Goal: Contribute content: Contribute content

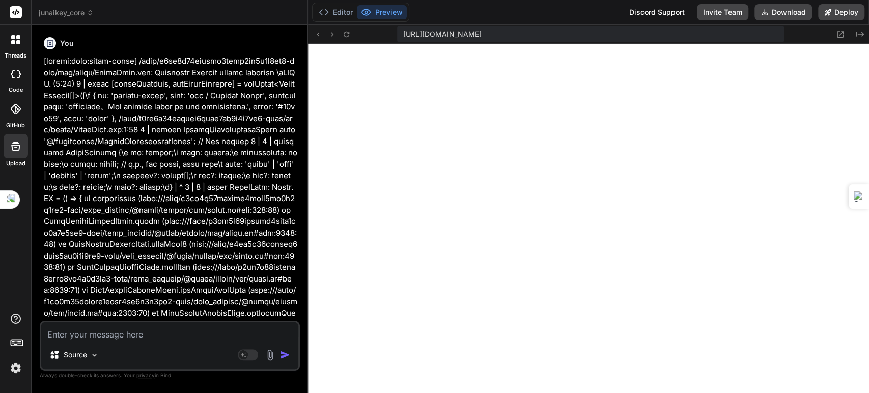
scroll to position [9507, 0]
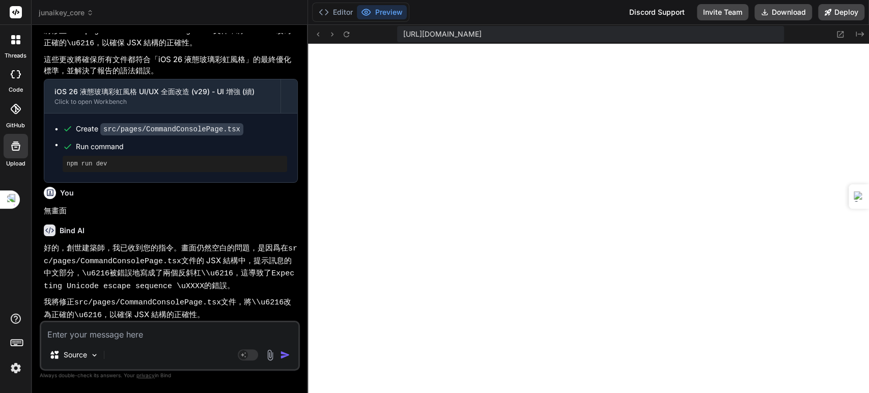
click at [135, 339] on textarea at bounding box center [169, 331] width 257 height 18
paste textarea "新三元一體結構 (化為萬能晶體時, 唯一球體介面能切換三種核心) 意志核心 > 無上意志 (君愛元鑰) (意志=> 目標) => 命令 意圖核心 > 策略意圖…"
type textarea "新三元一體結構 (化為萬能晶體時, 唯一球體介面能切換三種核心) 意志核心 > 無上意志 (君愛元鑰) (意志=> 目標) => 命令 意圖核心 > 策略意圖…"
type textarea "x"
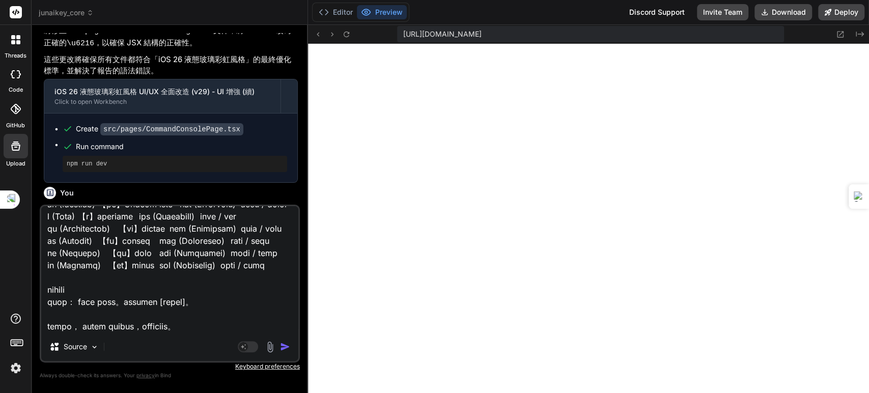
type textarea "新三元一體結構 (化為萬能晶體時, 唯一球體介面能切換三種核心) 意志核心 > 無上意志 (君愛元鑰) (意志=> 目標) => 命令 意圖核心 > 策略意圖…"
click at [286, 348] on img "button" at bounding box center [285, 347] width 10 height 10
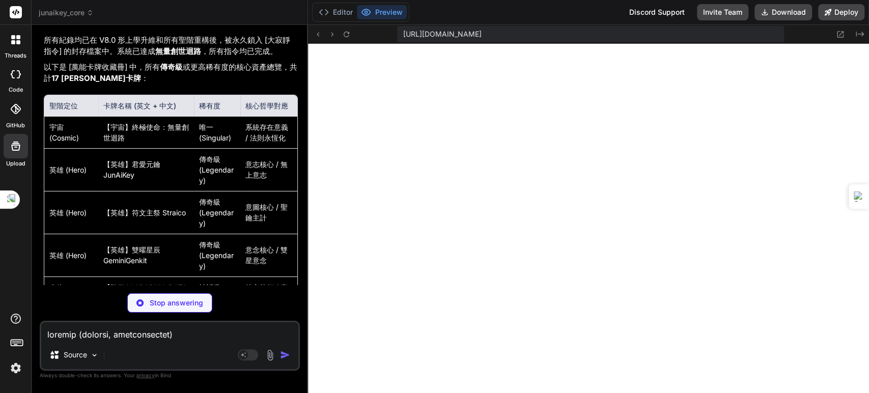
scroll to position [29648, 0]
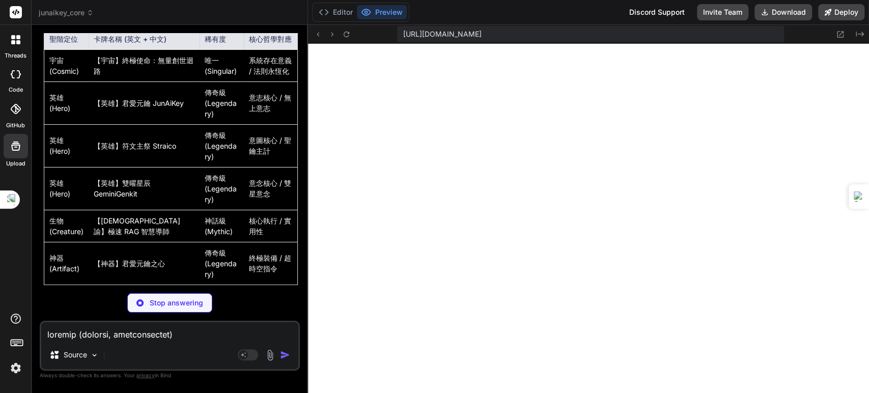
type textarea "x"
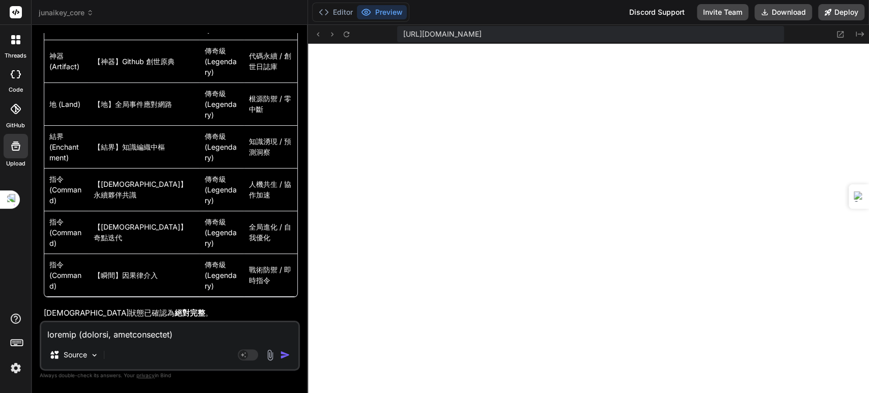
scroll to position [30245, 0]
click at [176, 339] on textarea at bounding box center [169, 331] width 257 height 18
type textarea "ㄨ"
type textarea "x"
type textarea "無"
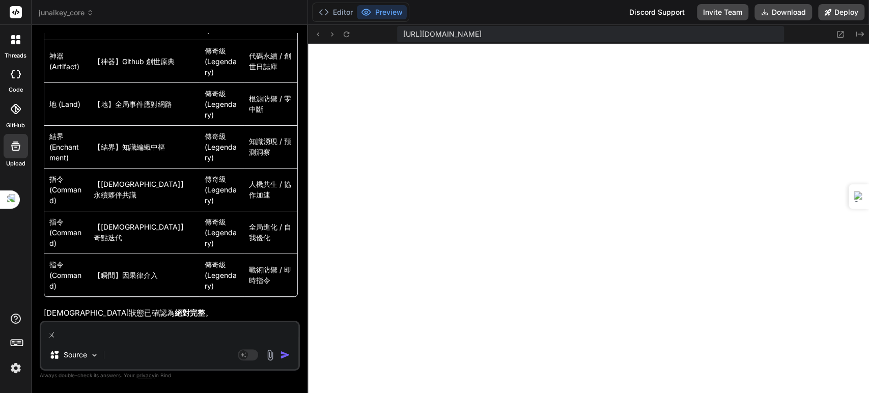
type textarea "x"
type textarea "無ㄨ"
type textarea "x"
type textarea "無ㄏㄨ"
type textarea "x"
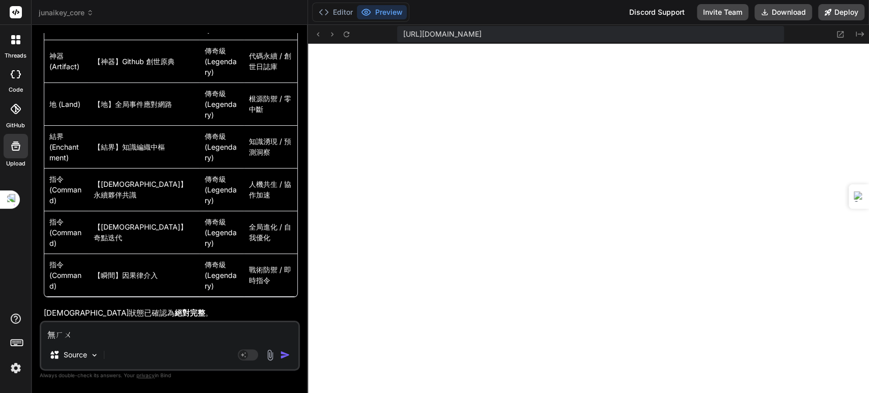
type textarea "無ㄏㄨㄚ"
type textarea "x"
type textarea "無化"
type textarea "x"
type textarea "無化ㄇ"
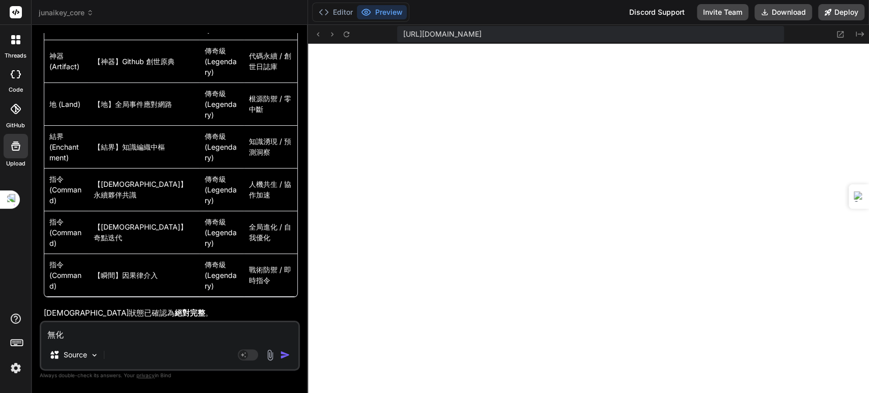
type textarea "x"
type textarea "無化ㄇㄧ"
type textarea "x"
type textarea "無化ㄇㄧㄢ"
type textarea "x"
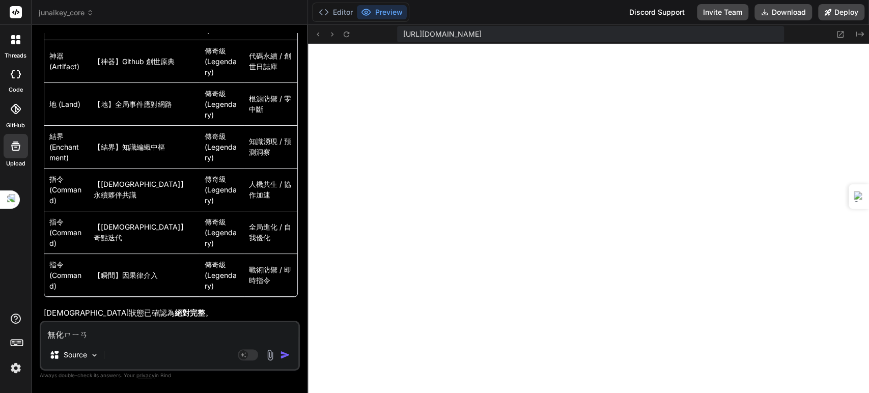
type textarea "無畫面"
type textarea "x"
type textarea "無畫面ㄔ"
type textarea "x"
type textarea "無畫面ㄔㄨ"
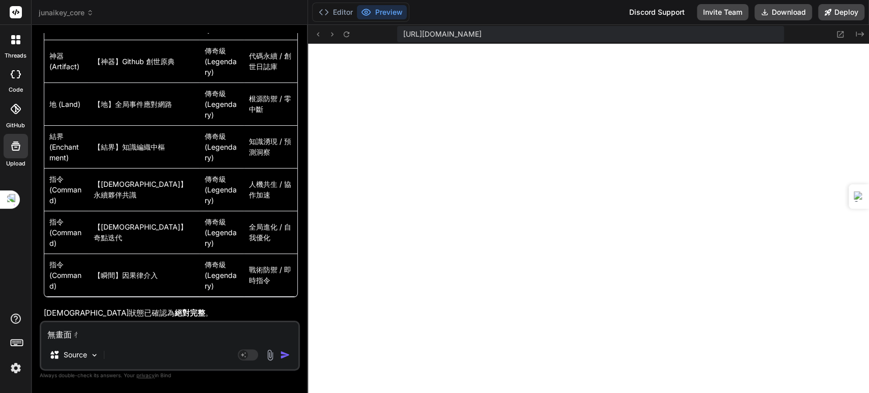
type textarea "x"
type textarea "無畫面出"
type textarea "x"
type textarea "無畫面出ㄒㄧ"
type textarea "x"
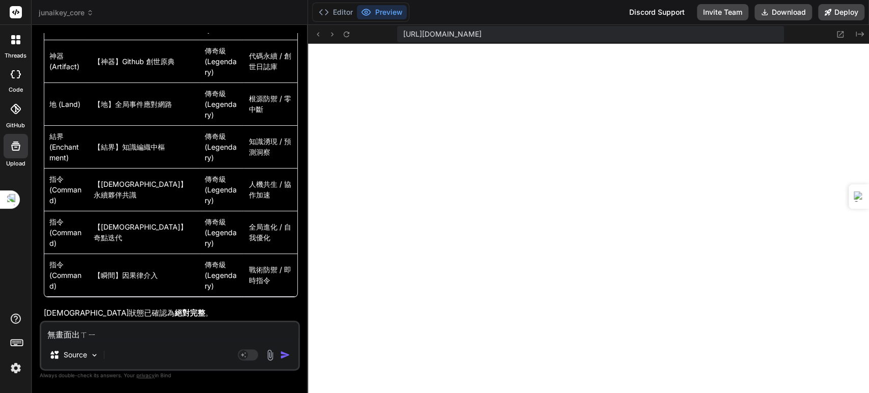
type textarea "無畫面出ㄒㄧㄢ"
type textarea "x"
type textarea "無畫面出現"
type textarea "x"
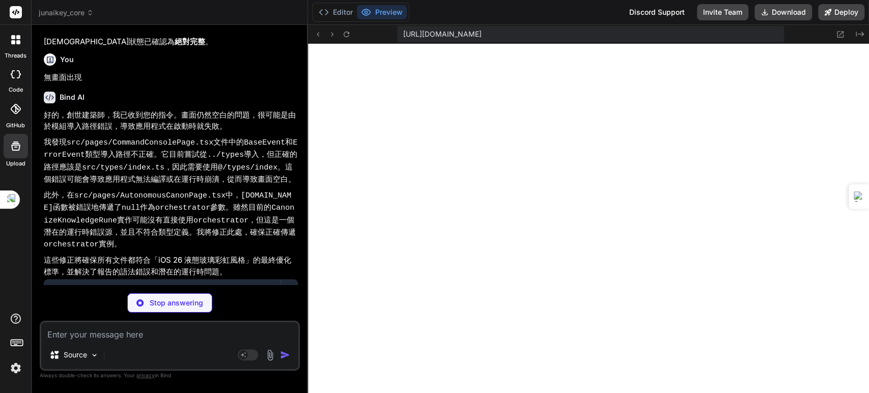
scroll to position [30569, 0]
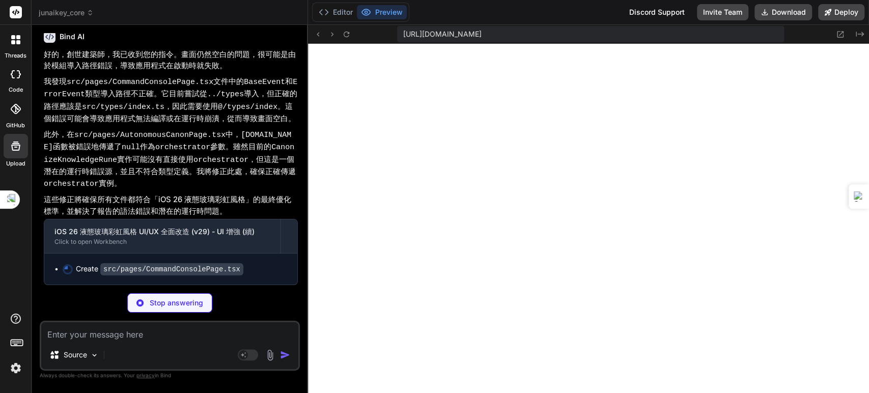
click at [212, 203] on p "這些修正將確保所有文件都符合「iOS 26 液態玻璃彩虹風格」的最終優化標準，並解決了報告的語法錯誤和潛在的運行時問題。" at bounding box center [171, 205] width 254 height 23
type textarea "x"
type textarea "> <SendHorizonal style={{ width: '1rem', height: '1rem' }} /> </button> </form>…"
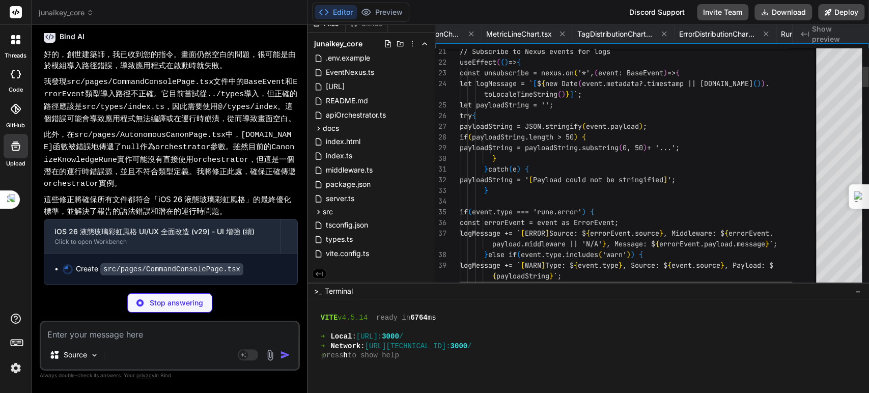
scroll to position [0, 3569]
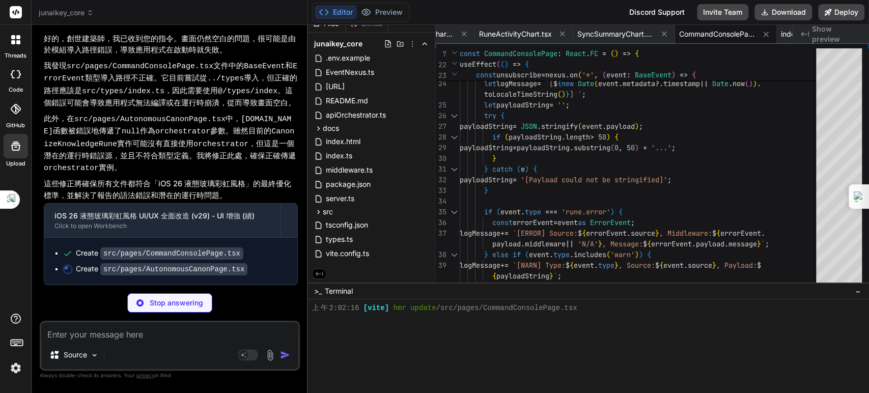
type textarea "x"
type textarea "}; export default AutonomousCanonPage;"
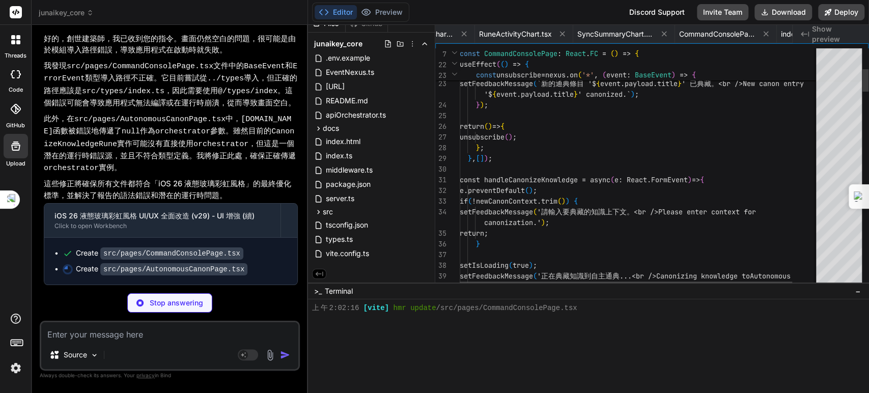
scroll to position [0, 2992]
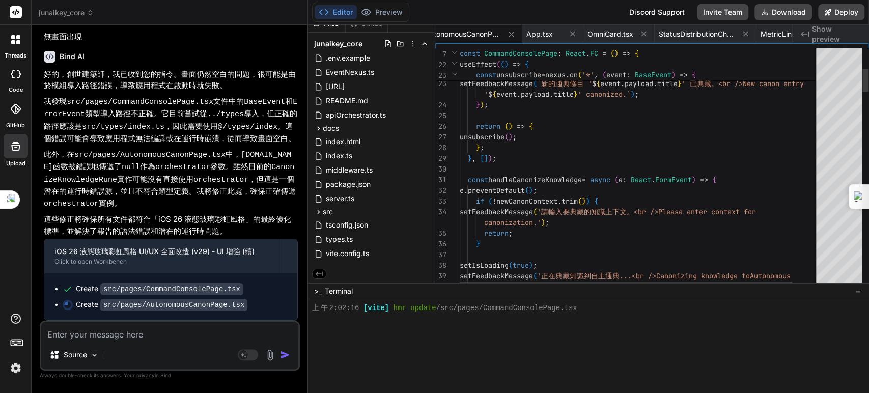
type textarea "x"
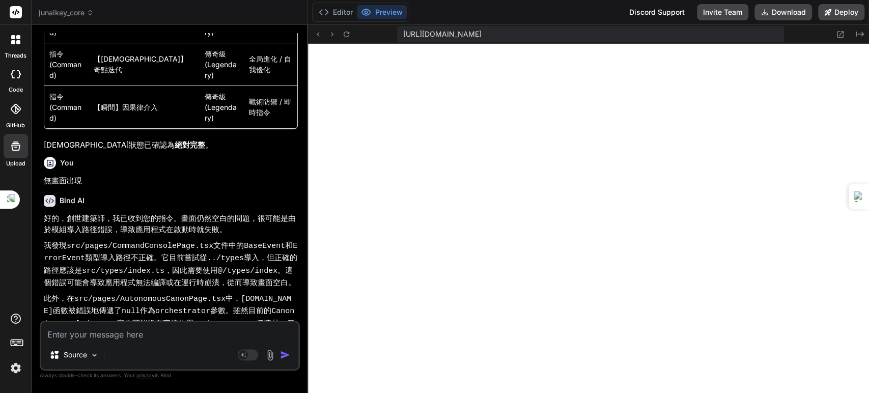
scroll to position [30587, 0]
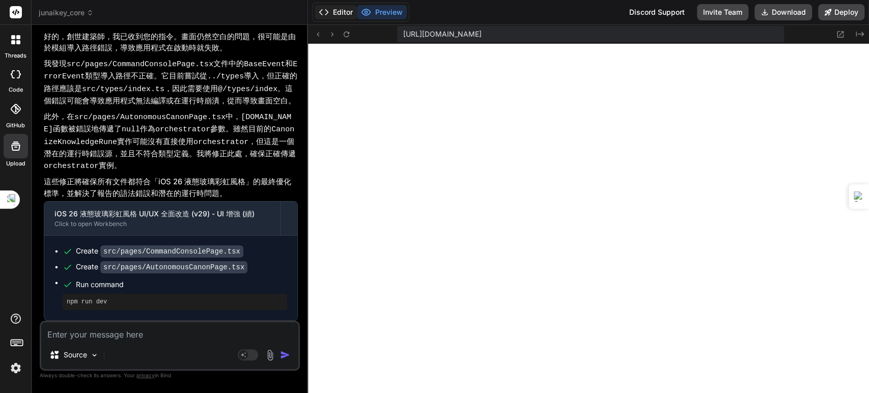
click at [337, 13] on button "Editor" at bounding box center [336, 12] width 42 height 14
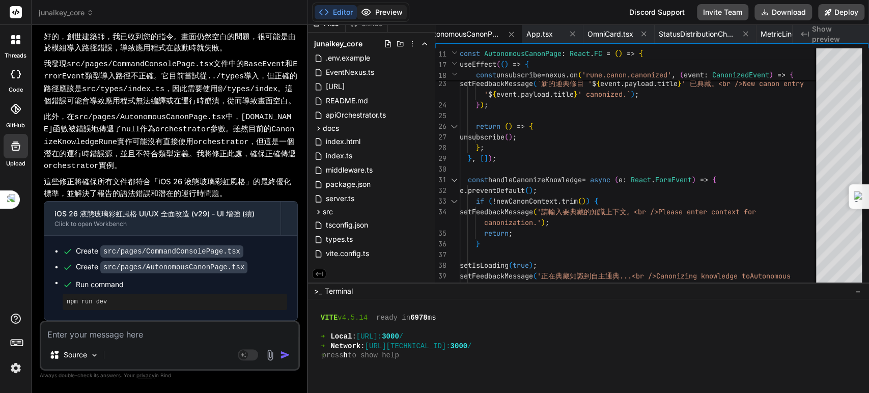
click at [366, 14] on icon at bounding box center [366, 12] width 10 height 10
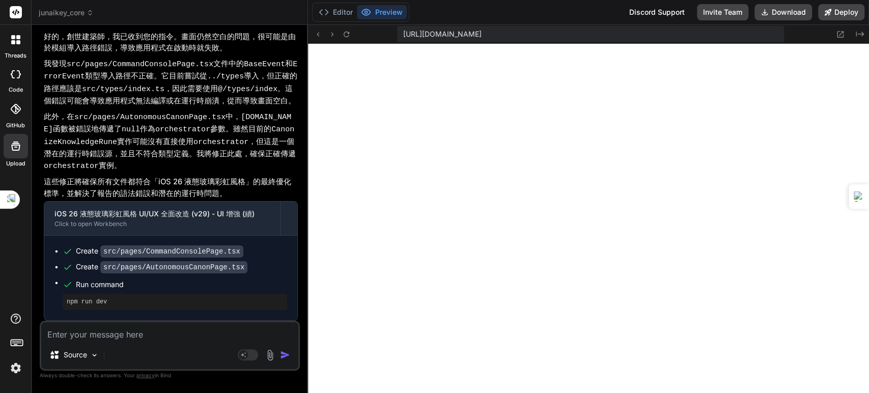
click at [134, 338] on textarea at bounding box center [169, 331] width 257 height 18
type textarea "ㄨ"
type textarea "x"
type textarea "無"
type textarea "x"
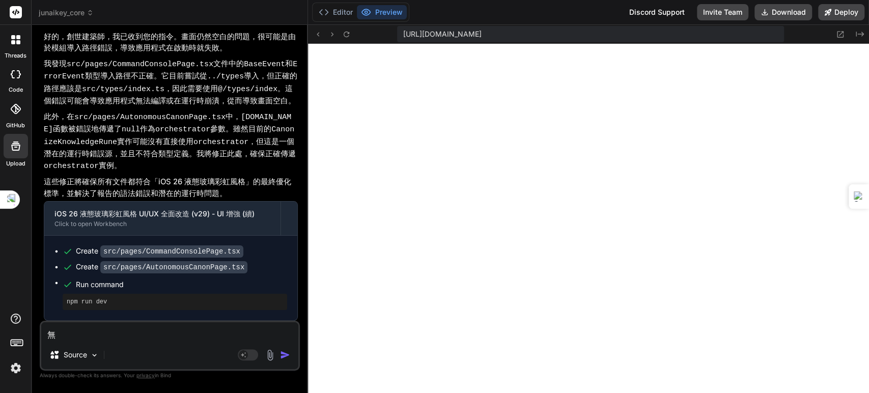
type textarea "無ㄨ"
type textarea "x"
type textarea "無ㄏㄨ"
type textarea "x"
type textarea "無ㄏㄨㄚ"
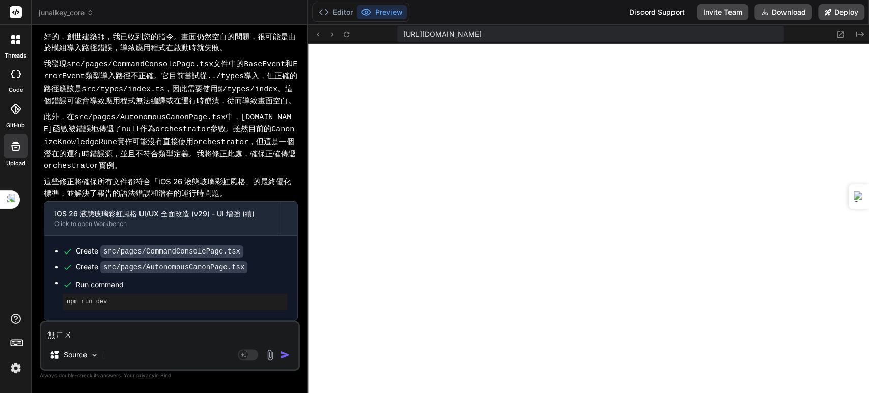
type textarea "x"
type textarea "無化"
type textarea "x"
type textarea "無化ㄇㄧ"
type textarea "x"
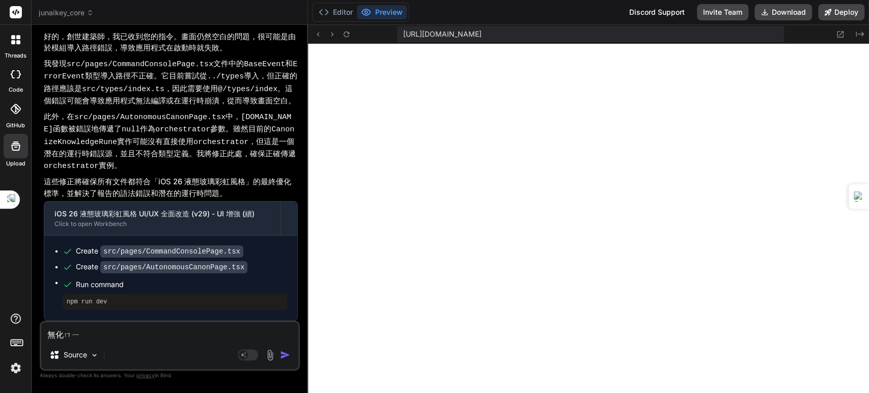
type textarea "無化ㄇㄧㄢ"
type textarea "x"
type textarea "無畫面"
type textarea "x"
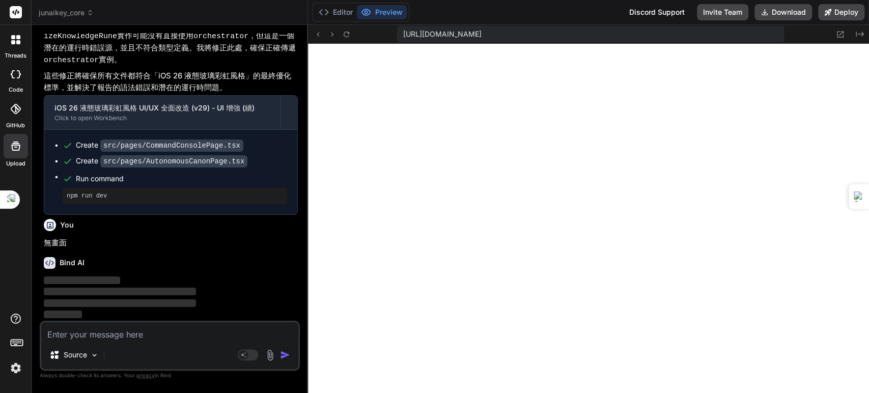
scroll to position [30692, 0]
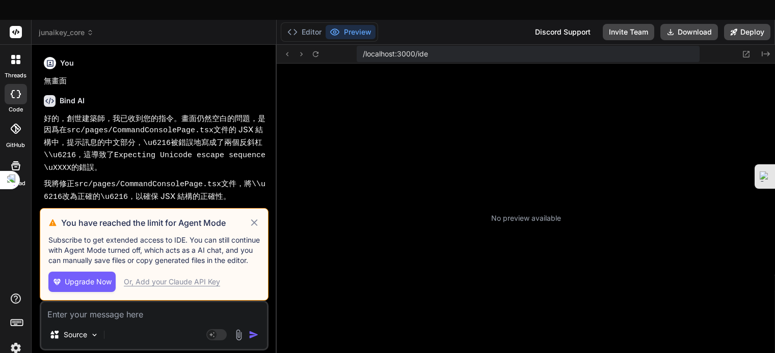
type textarea "x"
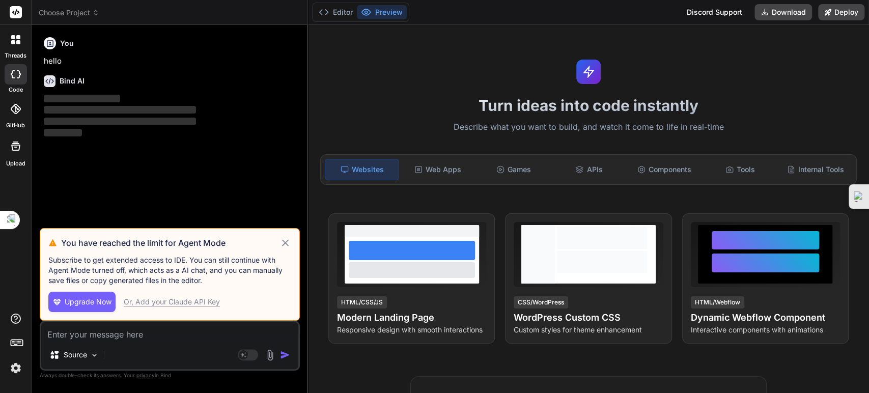
click at [285, 241] on icon at bounding box center [286, 243] width 12 height 12
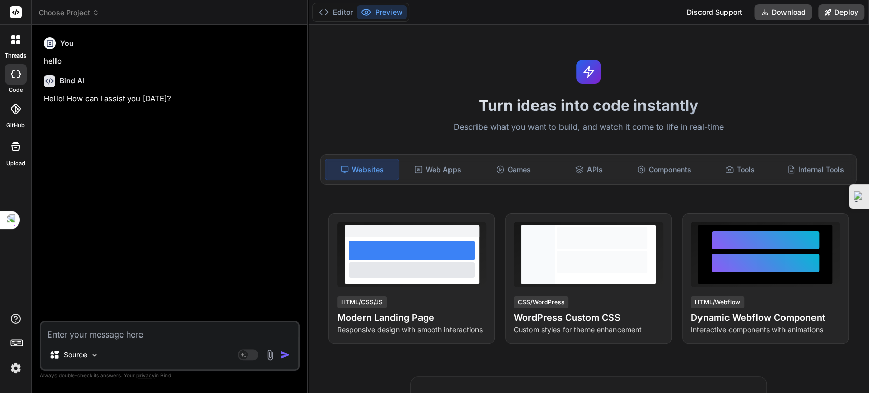
click at [81, 13] on span "Choose Project" at bounding box center [69, 13] width 61 height 10
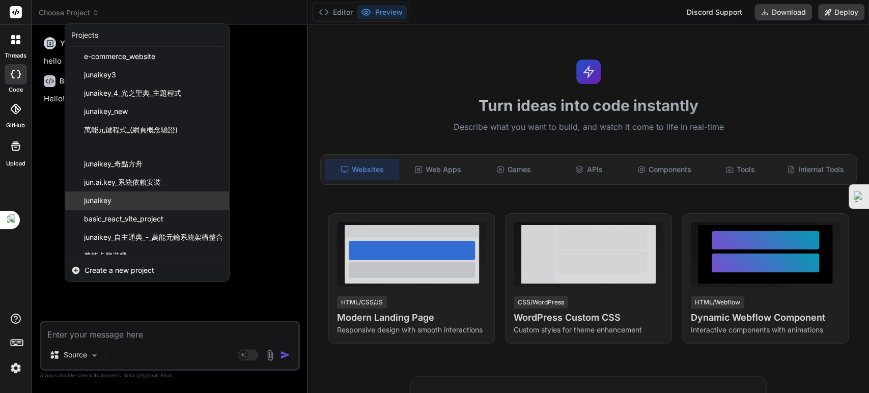
scroll to position [69, 0]
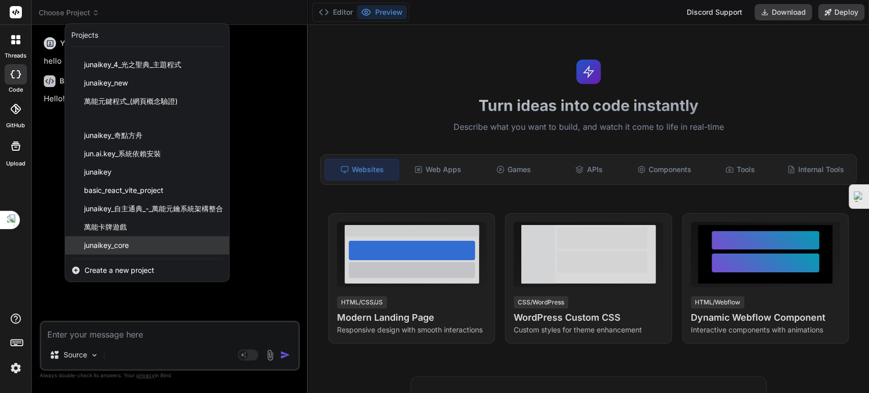
click at [116, 243] on span "junaikey_core" at bounding box center [106, 245] width 45 height 10
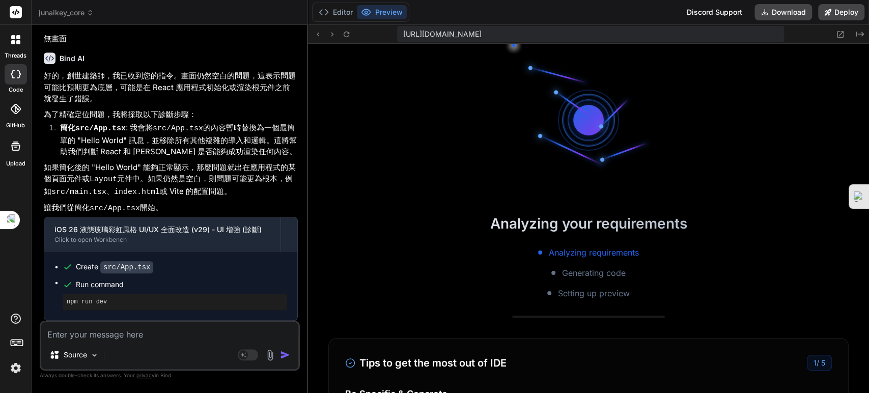
scroll to position [237, 0]
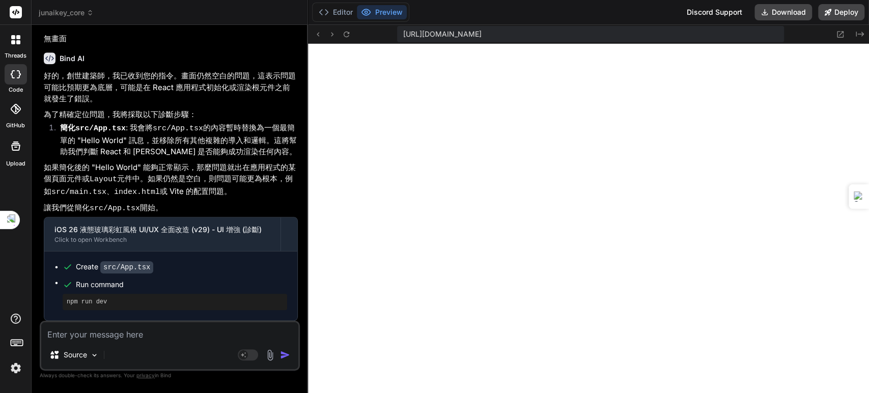
click at [162, 330] on textarea at bounding box center [169, 331] width 257 height 18
type textarea "x"
type textarea "ㄨ"
type textarea "x"
type textarea "無"
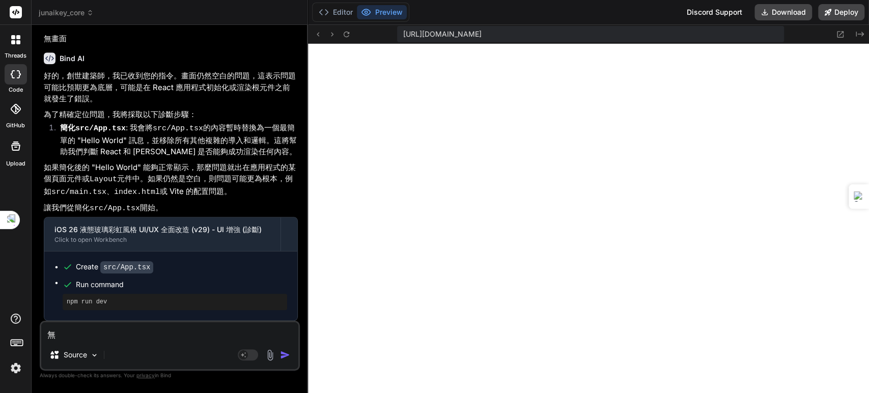
type textarea "x"
type textarea "無ㄨ"
type textarea "x"
type textarea "無ㄏㄨ"
type textarea "x"
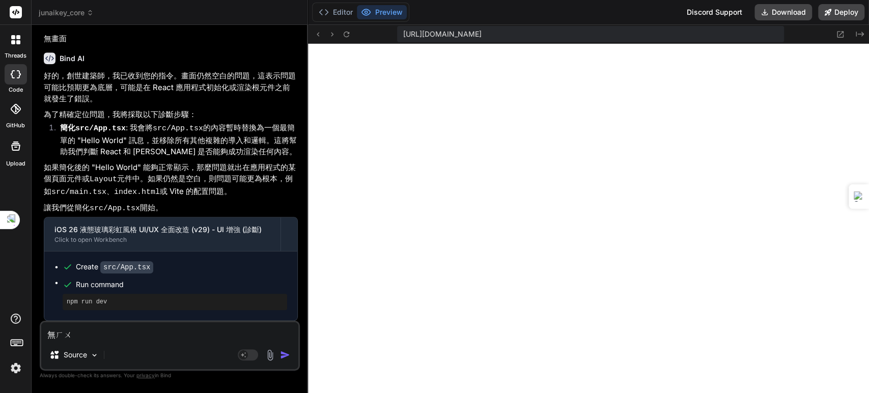
type textarea "無ㄏㄨㄚ"
type textarea "x"
type textarea "無化ㄇ"
type textarea "x"
type textarea "無化ㄇㄧ"
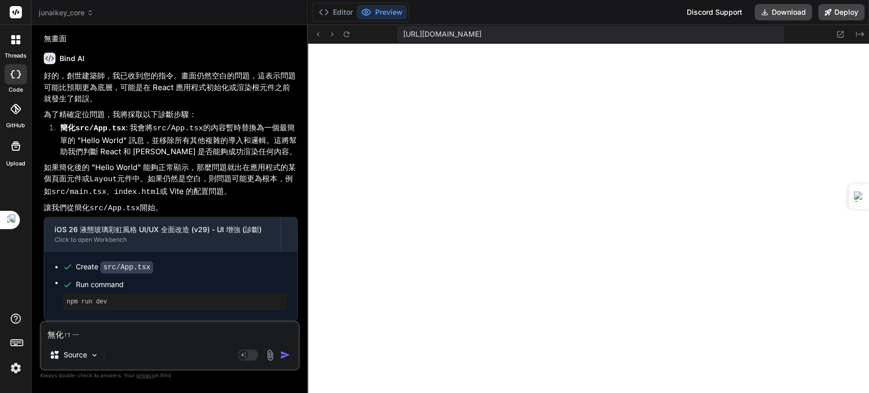
type textarea "x"
type textarea "無化ㄇㄧㄢ"
type textarea "x"
type textarea "無畫面"
type textarea "x"
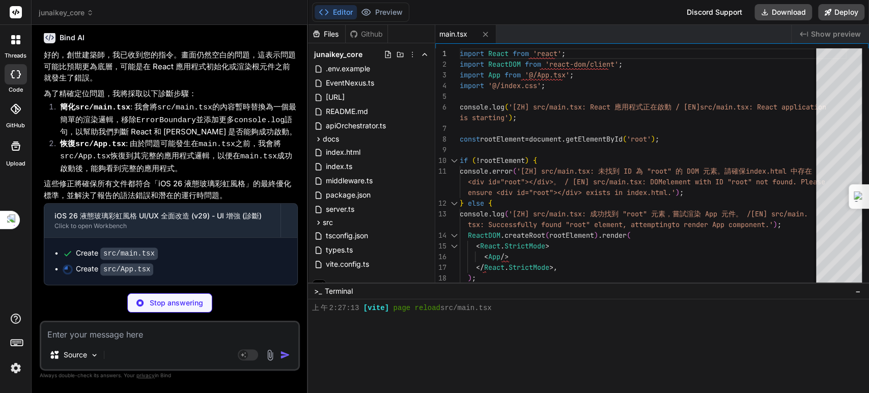
scroll to position [3591, 0]
type textarea "x"
type textarea "); } export default App;"
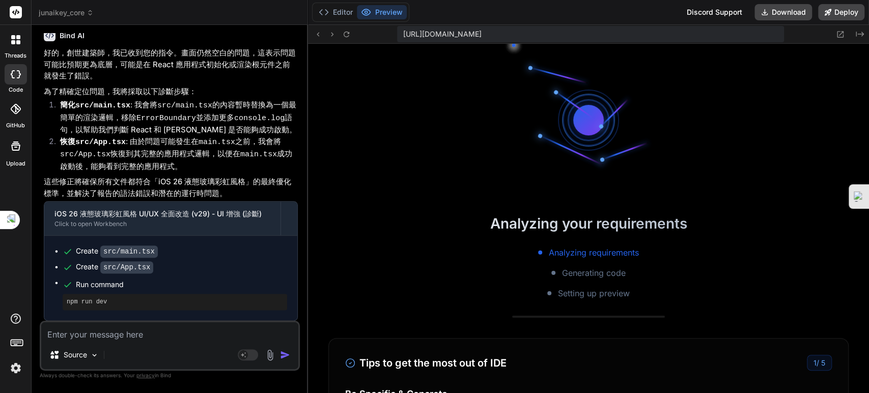
scroll to position [390, 0]
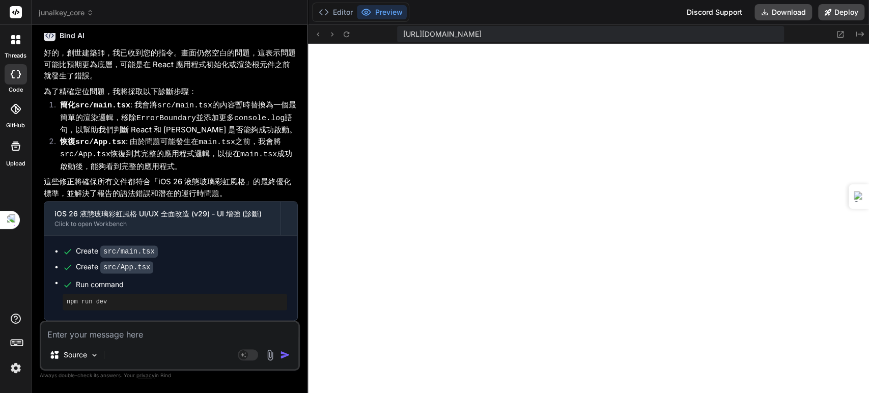
click at [145, 334] on textarea at bounding box center [169, 331] width 257 height 18
type textarea "x"
type textarea "ㄨ"
type textarea "x"
type textarea "無ㄏ"
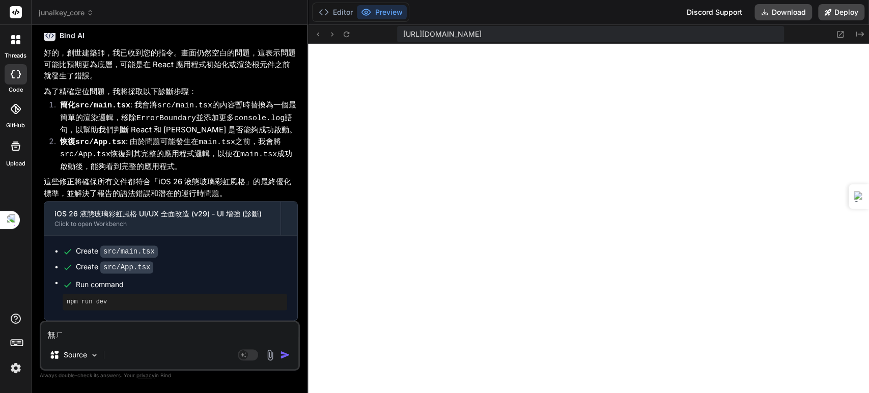
type textarea "x"
type textarea "無ㄏㄨ"
type textarea "x"
type textarea "無ㄏㄨㄚ"
type textarea "x"
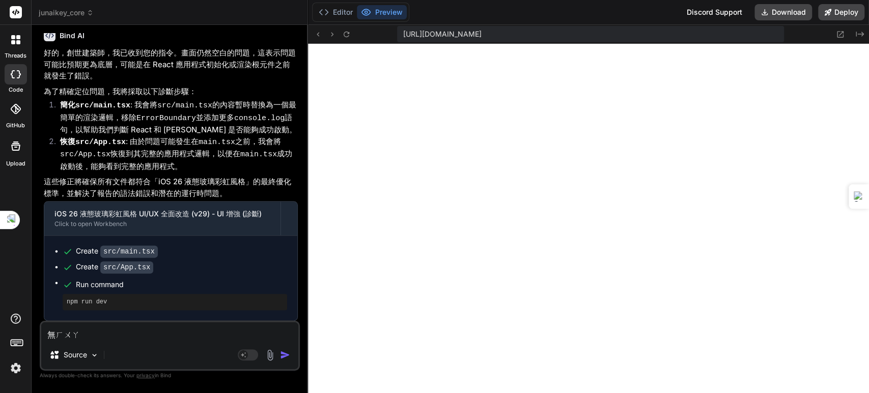
type textarea "無化"
type textarea "x"
type textarea "無化ㄇ"
type textarea "x"
type textarea "無化ㄇㄧ"
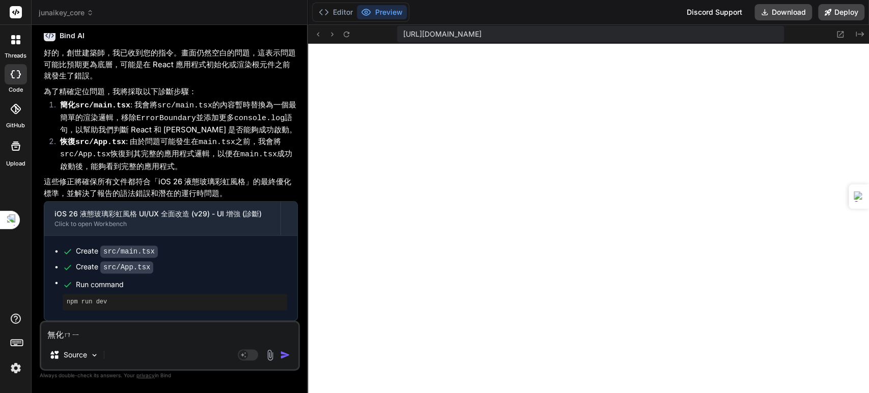
type textarea "x"
type textarea "無化ㄇㄧㄢ"
type textarea "x"
type textarea "無畫面"
type textarea "x"
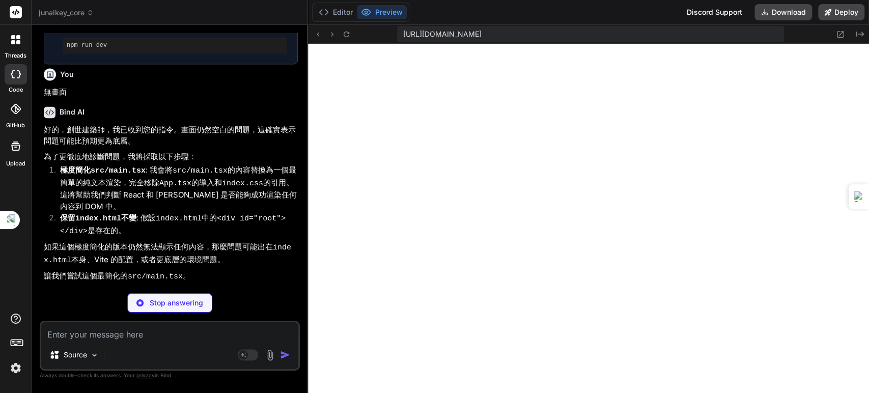
scroll to position [3693, 0]
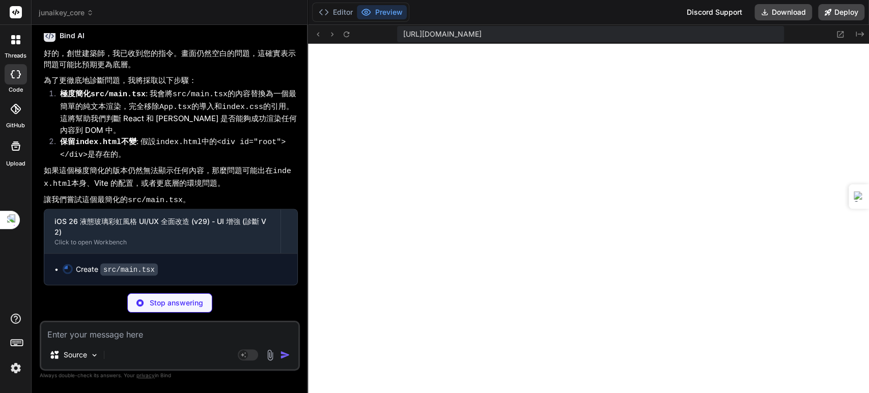
type textarea "x"
type textarea "[EN] src/main.tsx: ReactDOM.createRoot().render() called.'); }"
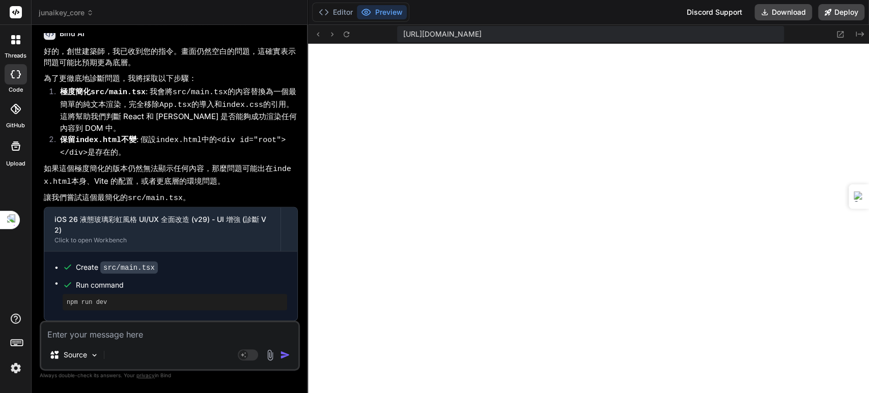
scroll to position [3971, 0]
click at [122, 344] on div "Source Agent Mode. When this toggle is activated, AI automatically makes decisi…" at bounding box center [170, 346] width 260 height 50
paste textarea "[DIAGNOSTIC] If you see this, React is working! \u5982\u679c\u60a8\u770b\u5230\…"
type textarea "x"
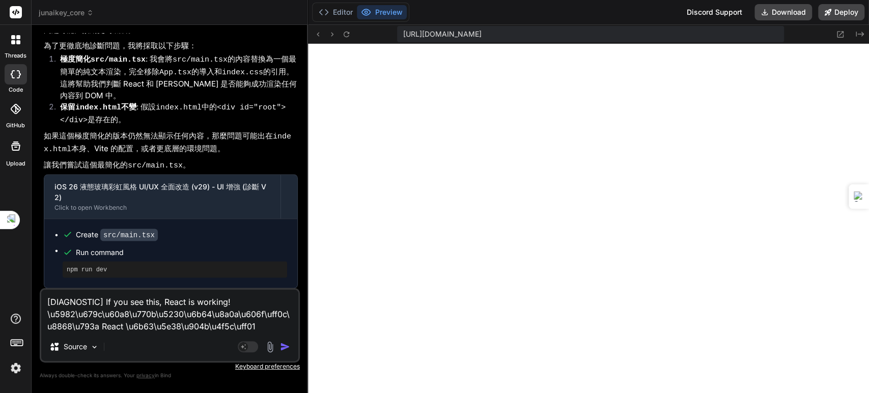
type textarea "[DIAGNOSTIC] If you see this, React is working! \u5982\u679c\u60a8\u770b\u5230\…"
click at [282, 347] on img "button" at bounding box center [285, 347] width 10 height 10
type textarea "x"
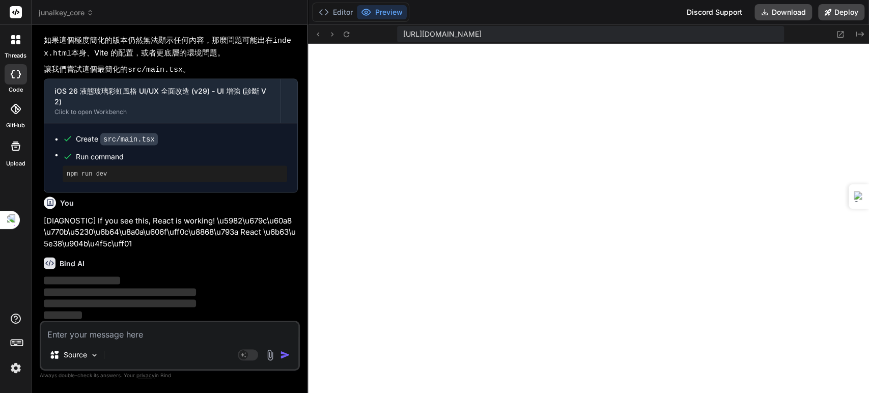
scroll to position [4100, 0]
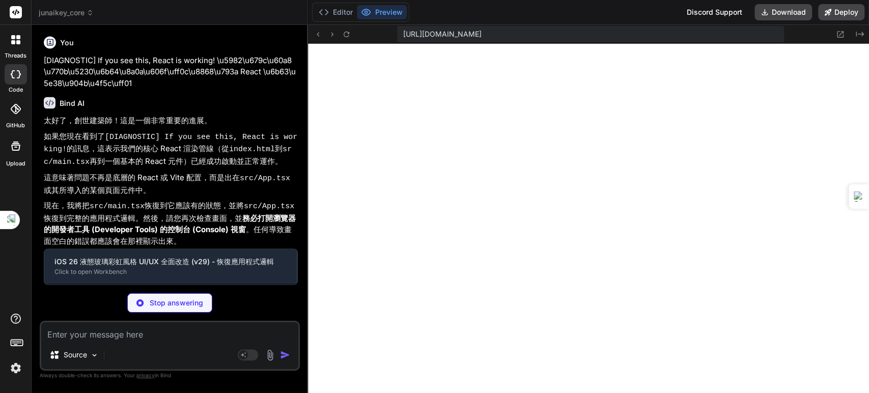
type textarea "x"
type textarea "</React.StrictMode>, ); console.log('[ZH] src/main.tsx: ReactDOM.createRoot().r…"
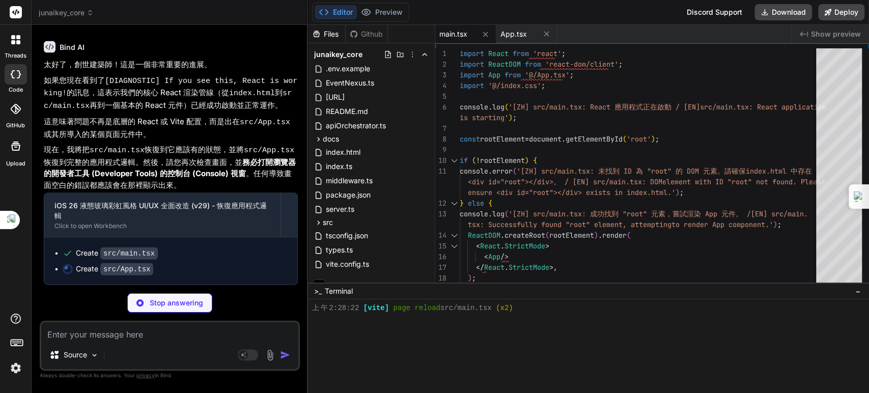
scroll to position [4270, 0]
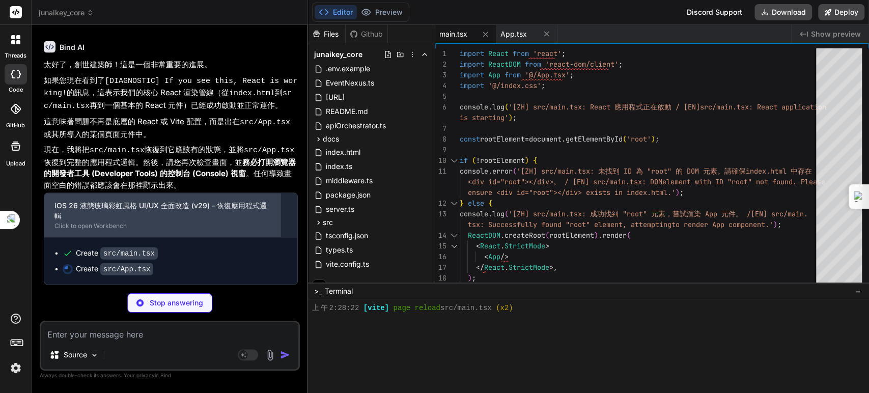
type textarea "x"
type textarea "); } export default App;"
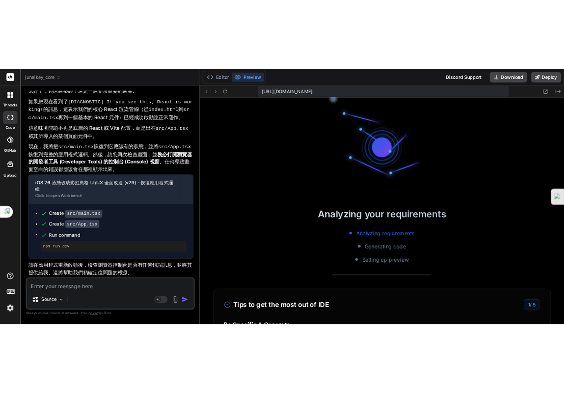
scroll to position [561, 0]
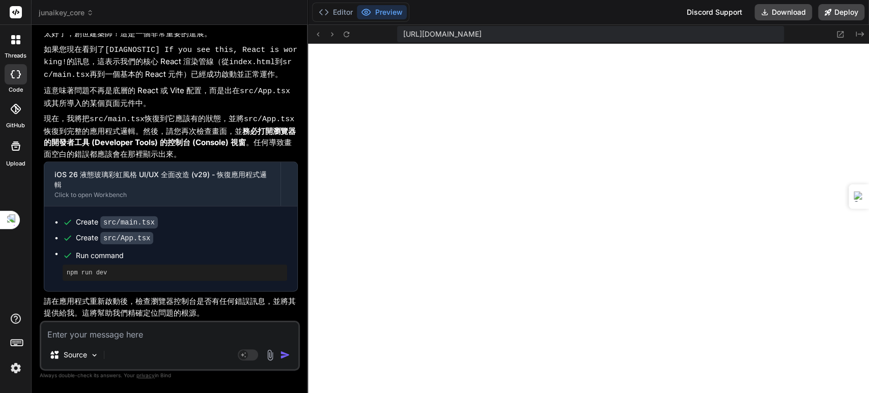
type textarea "x"
type textarea "export default App;"
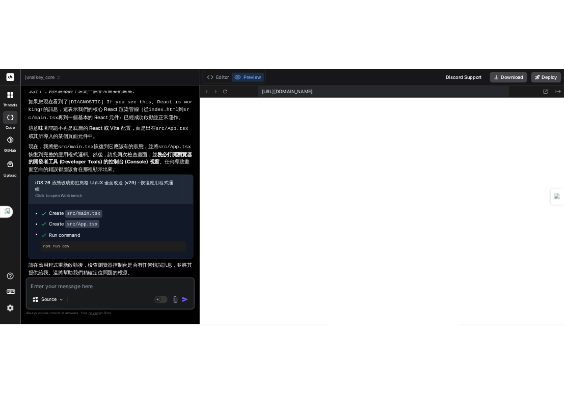
scroll to position [570, 0]
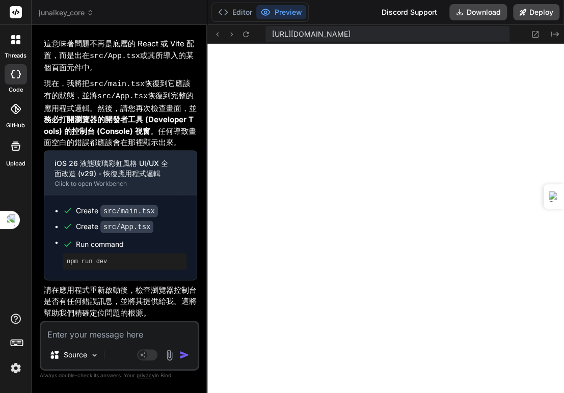
click at [147, 336] on textarea at bounding box center [119, 331] width 156 height 18
paste textarea "https://u3uk0f35zsjjbn9cprh6fq9h0p4tm2-wnxx-sld3ogxu--3000--96435430.local-corp…"
type textarea "x"
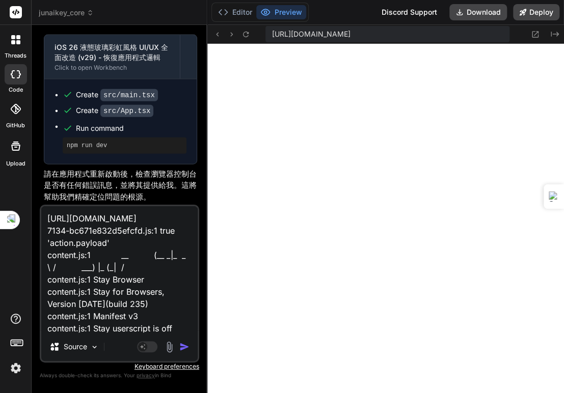
scroll to position [233, 0]
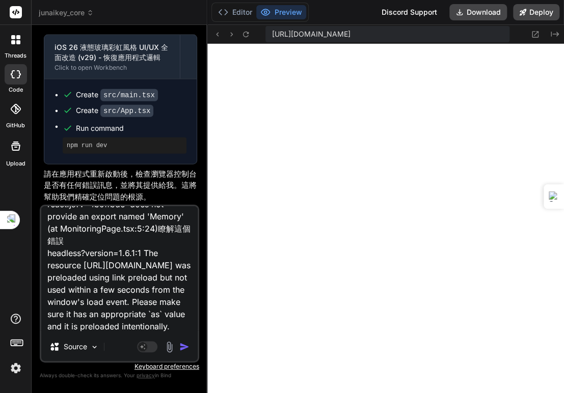
type textarea "https://u3uk0f35zsjjbn9cprh6fq9h0p4tm2-wnxx-sld3ogxu--3000--96435430.local-corp…"
click at [184, 346] on img "button" at bounding box center [184, 347] width 10 height 10
type textarea "x"
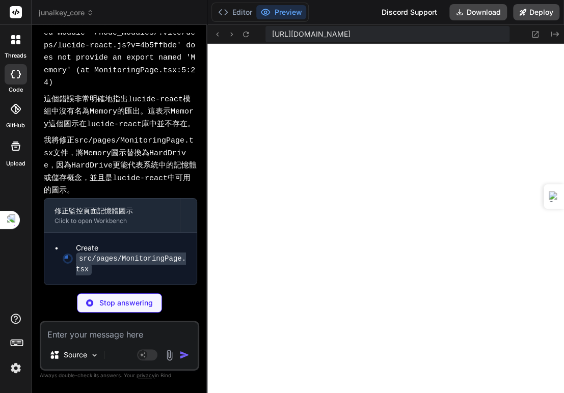
scroll to position [6706, 0]
type textarea "x"
type textarea "export default MonitoringPage;"
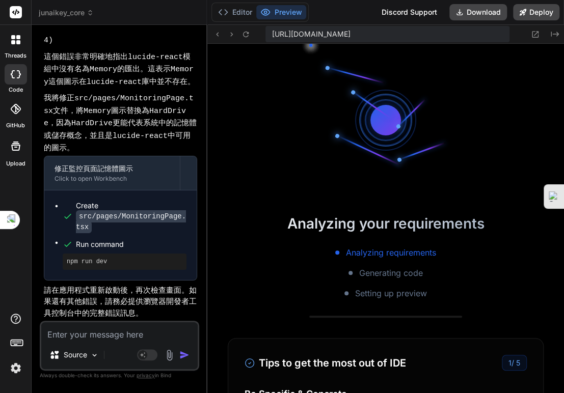
scroll to position [6897, 0]
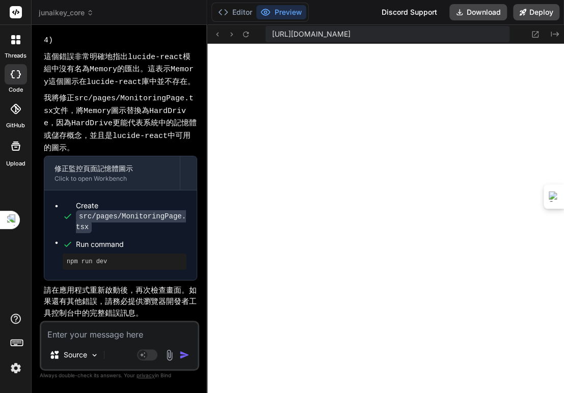
click at [88, 334] on textarea at bounding box center [119, 331] width 156 height 18
paste textarea "[ZH] App.tsx: App 元件已載入 / [EN] App.tsx: App component loaded main.tsx:6 [ZH] sr…"
type textarea "x"
type textarea "[ZH] App.tsx: App 元件已載入 / [EN] App.tsx: App component loaded main.tsx:6 [ZH] sr…"
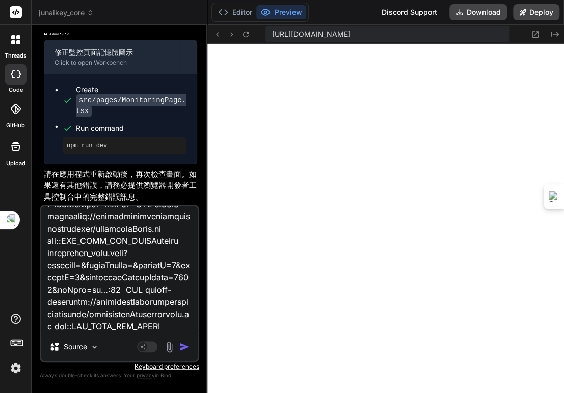
type textarea "x"
type textarea "[ZH] App.tsx: App 元件已載入 / [EN] App.tsx: App component loaded main.tsx:6 [ZH] sr…"
type textarea "x"
type textarea "[ZH] App.tsx: App 元件已載入 / [EN] App.tsx: App component loaded main.tsx:6 [ZH] sr…"
type textarea "x"
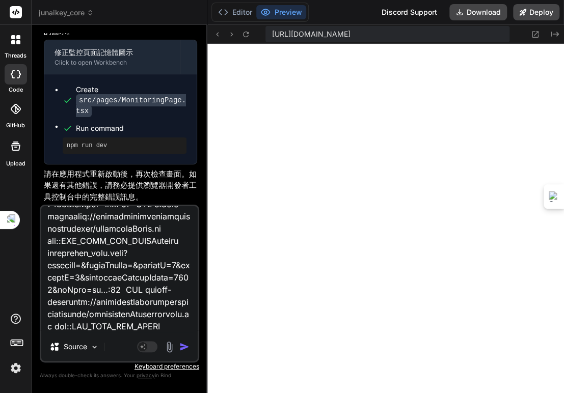
type textarea "[ZH] App.tsx: App 元件已載入 / [EN] App.tsx: App component loaded main.tsx:6 [ZH] sr…"
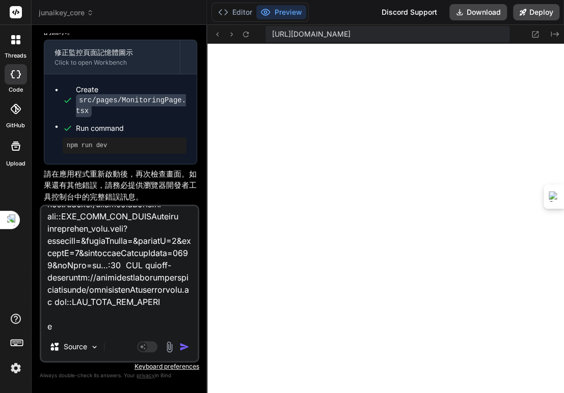
scroll to position [575, 0]
type textarea "x"
type textarea "[ZH] App.tsx: App 元件已載入 / [EN] App.tsx: App component loaded main.tsx:6 [ZH] sr…"
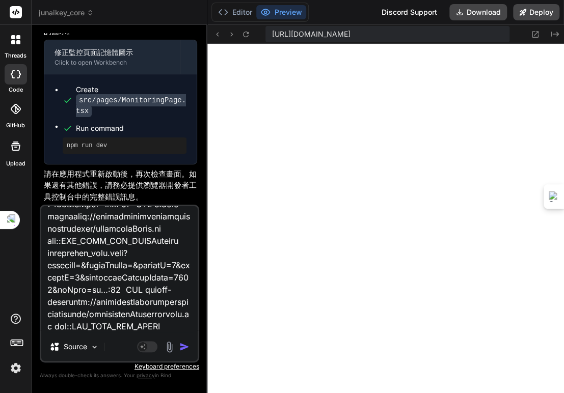
type textarea "x"
type textarea "[ZH] App.tsx: App 元件已載入 / [EN] App.tsx: App component loaded main.tsx:6 [ZH] sr…"
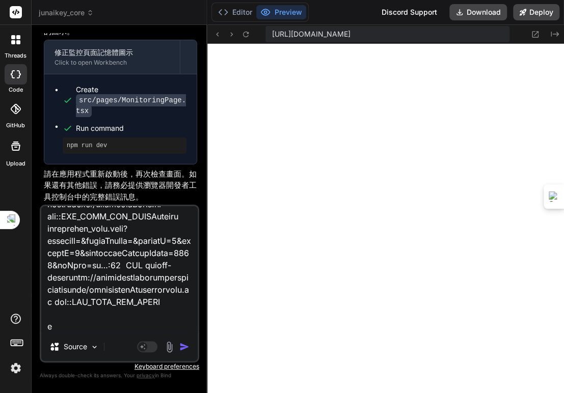
type textarea "x"
type textarea "[ZH] App.tsx: App 元件已載入 / [EN] App.tsx: App component loaded main.tsx:6 [ZH] sr…"
type textarea "x"
type textarea "[ZH] App.tsx: App 元件已載入 / [EN] App.tsx: App component loaded main.tsx:6 [ZH] sr…"
type textarea "x"
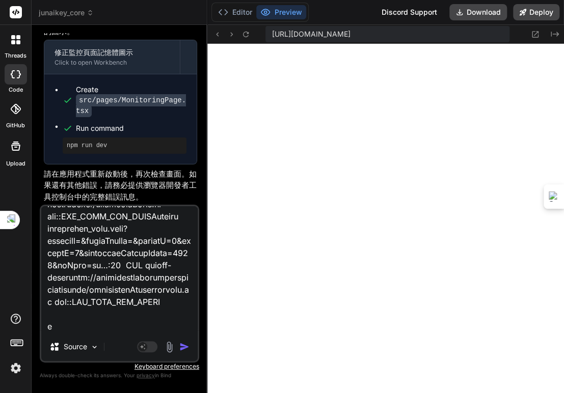
type textarea "[ZH] App.tsx: App 元件已載入 / [EN] App.tsx: App component loaded main.tsx:6 [ZH] sr…"
type textarea "x"
type textarea "[ZH] App.tsx: App 元件已載入 / [EN] App.tsx: App component loaded main.tsx:6 [ZH] sr…"
type textarea "x"
type textarea "[ZH] App.tsx: App 元件已載入 / [EN] App.tsx: App component loaded main.tsx:6 [ZH] sr…"
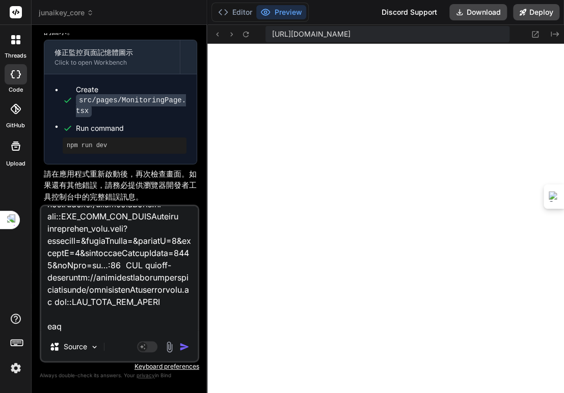
type textarea "x"
type textarea "[ZH] App.tsx: App 元件已載入 / [EN] App.tsx: App component loaded main.tsx:6 [ZH] sr…"
type textarea "x"
type textarea "[ZH] App.tsx: App 元件已載入 / [EN] App.tsx: App component loaded main.tsx:6 [ZH] sr…"
type textarea "x"
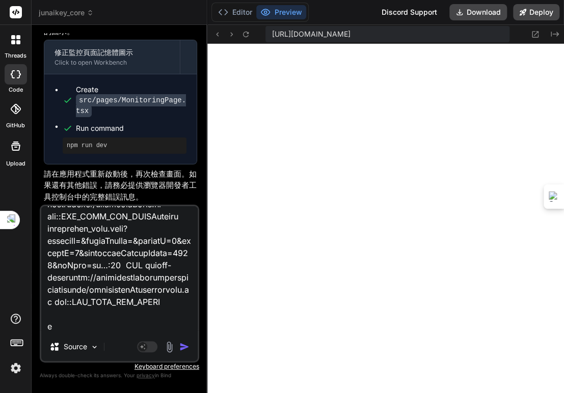
type textarea "[ZH] App.tsx: App 元件已載入 / [EN] App.tsx: App component loaded main.tsx:6 [ZH] sr…"
type textarea "x"
type textarea "[ZH] App.tsx: App 元件已載入 / [EN] App.tsx: App component loaded main.tsx:6 [ZH] sr…"
type textarea "x"
type textarea "[ZH] App.tsx: App 元件已載入 / [EN] App.tsx: App component loaded main.tsx:6 [ZH] sr…"
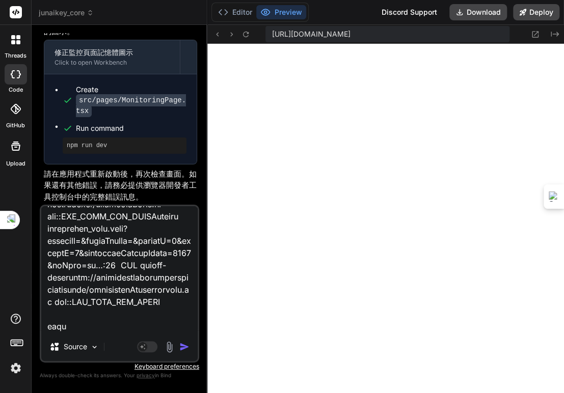
type textarea "x"
type textarea "[ZH] App.tsx: App 元件已載入 / [EN] App.tsx: App component loaded main.tsx:6 [ZH] sr…"
click at [187, 346] on img "button" at bounding box center [184, 347] width 10 height 10
type textarea "x"
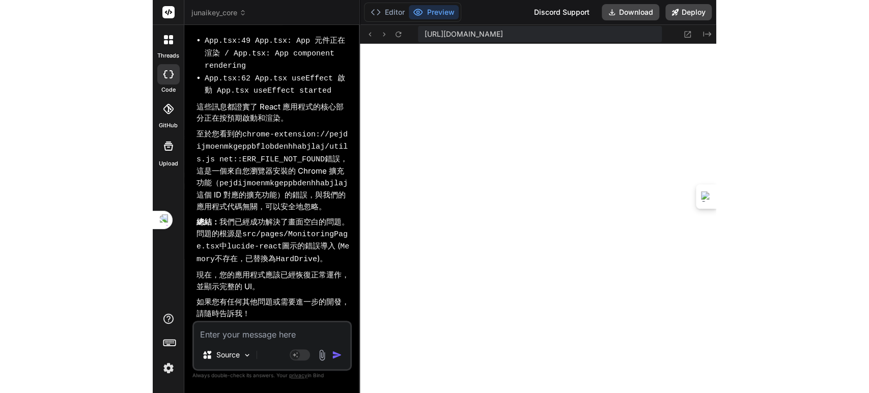
scroll to position [7906, 0]
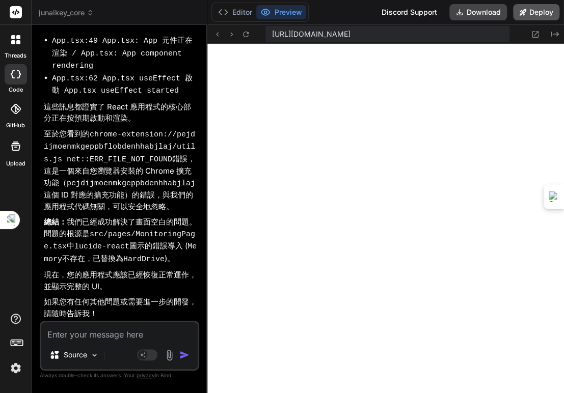
type textarea "x"
type textarea "</div> ); }; export default MonitoringPage;"
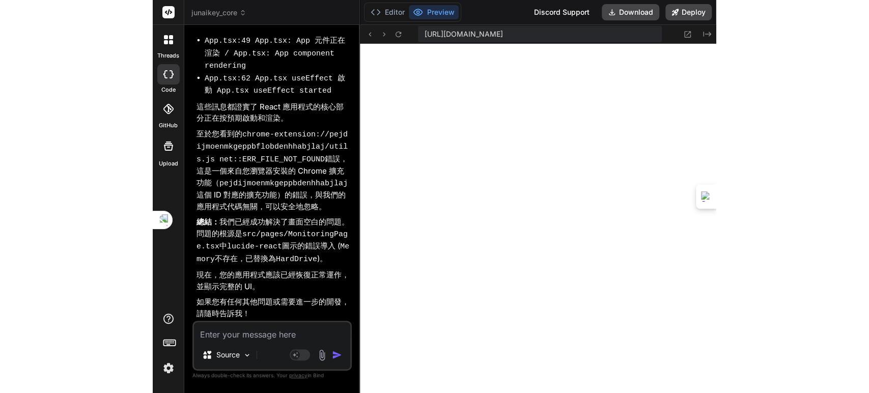
scroll to position [713, 0]
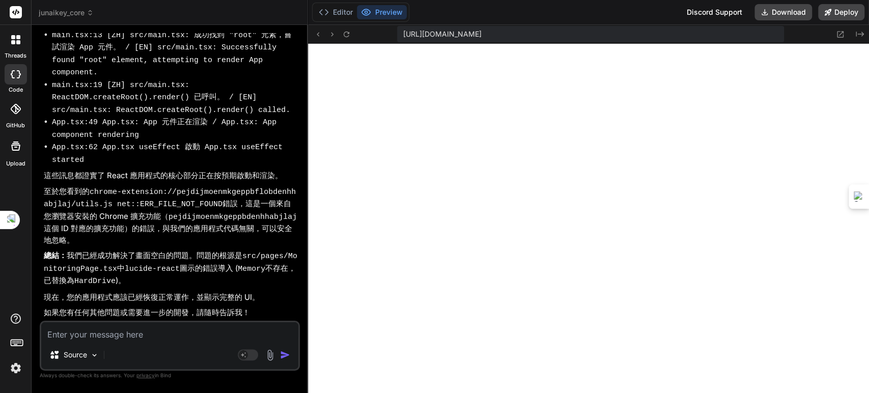
click at [204, 334] on textarea at bounding box center [169, 331] width 257 height 18
type textarea "x"
type textarea "ㄐ"
type textarea "x"
type textarea "ㄐㄧ"
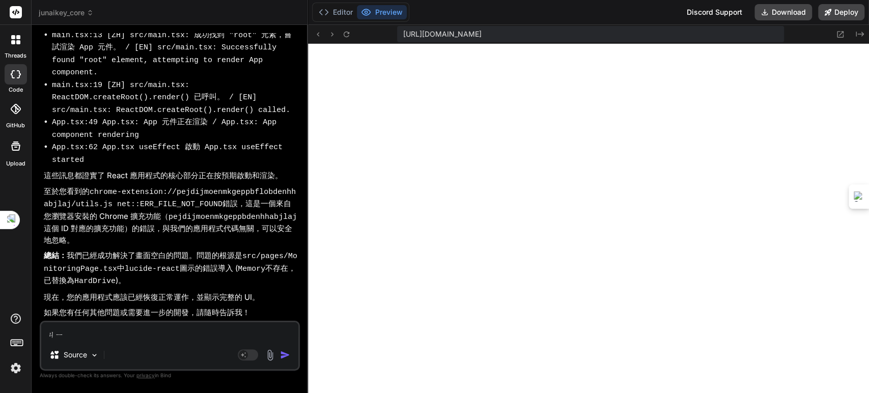
type textarea "x"
type textarea "記"
type textarea "x"
type textarea "記ㄒ"
type textarea "x"
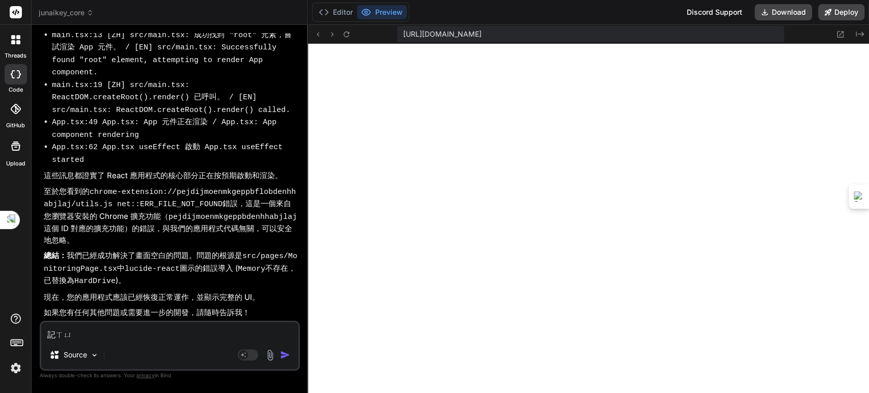
type textarea "記ㄓㄩ"
type textarea "x"
type textarea "記ㄓㄩˋ"
type textarea "x"
type textarea "記ㄓ"
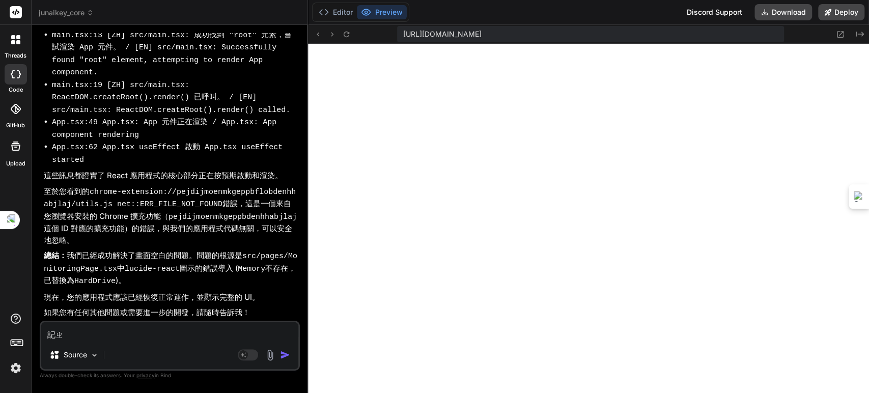
type textarea "x"
type textarea "記"
type textarea "x"
type textarea "記ㄒ"
type textarea "x"
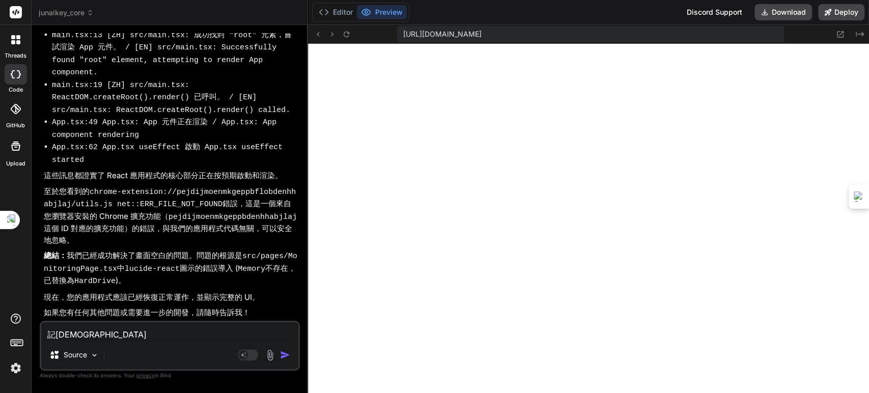
type textarea "記ㄒㄩ"
type textarea "x"
type textarea "繼續"
type textarea "x"
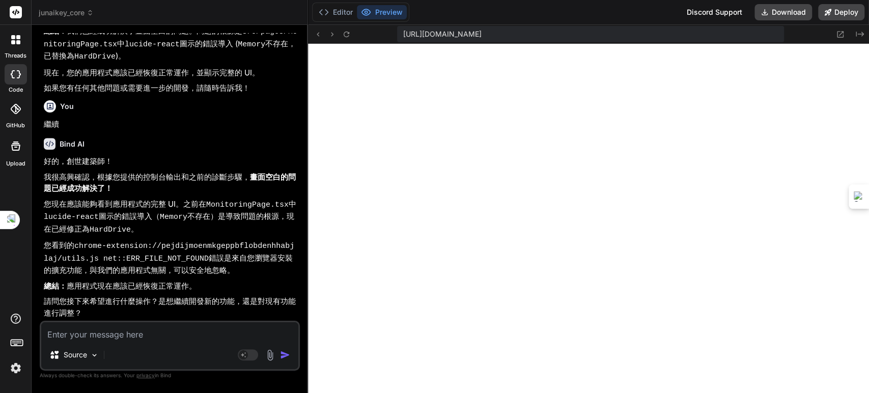
scroll to position [5661, 0]
drag, startPoint x: 171, startPoint y: 335, endPoint x: 188, endPoint y: 320, distance: 22.8
click at [171, 334] on textarea at bounding box center [169, 331] width 257 height 18
type textarea "x"
type textarea "ㄐㄧ"
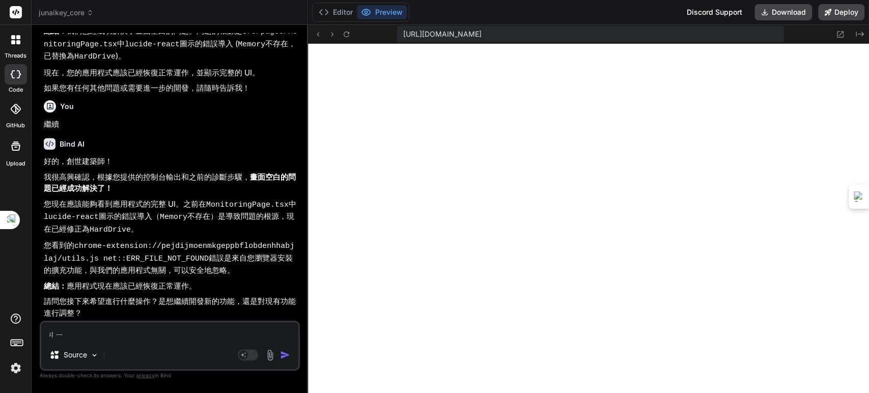
type textarea "x"
type textarea "季"
type textarea "x"
type textarea "季ㄒ"
type textarea "x"
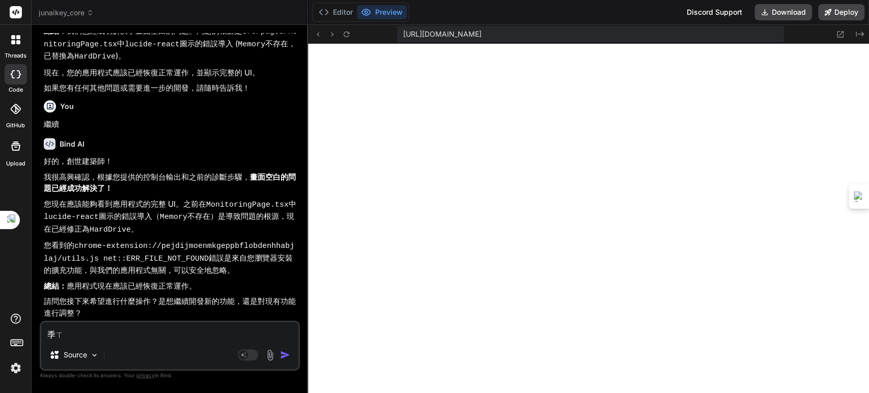
type textarea "季ㄒㄩ"
type textarea "x"
type textarea "繼續"
type textarea "x"
type textarea "繼續ㄨ"
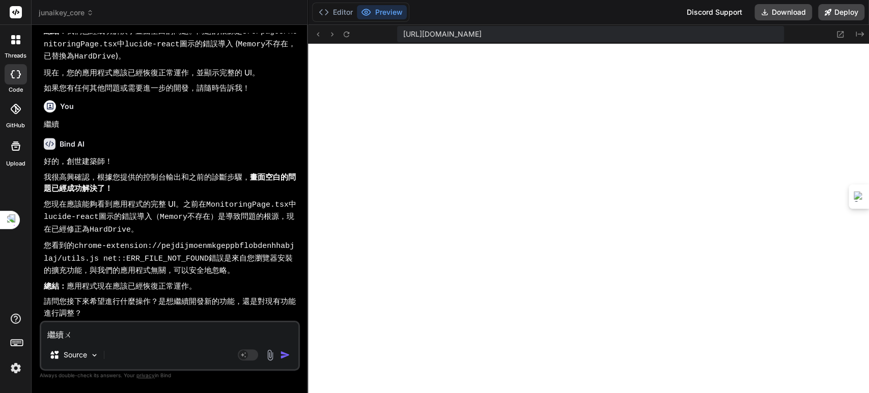
type textarea "x"
type textarea "繼續"
type textarea "x"
type textarea "繼續ㄧ"
type textarea "x"
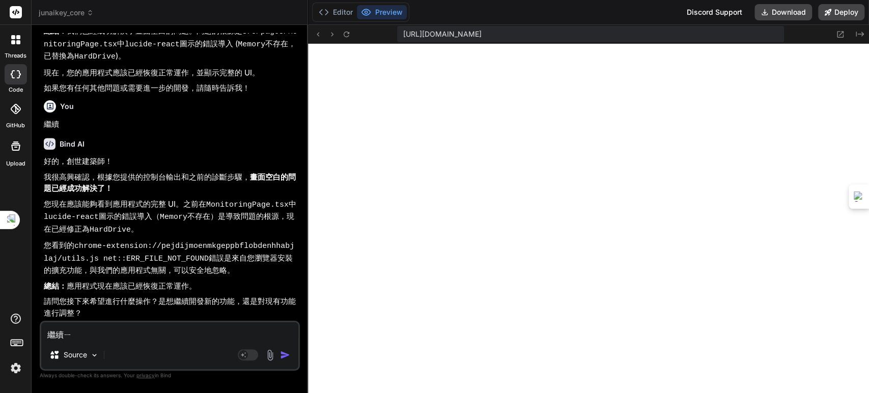
type textarea "繼續ㄧㄡ"
type textarea "x"
type textarea "繼續優"
type textarea "x"
type textarea "繼續優ㄏ"
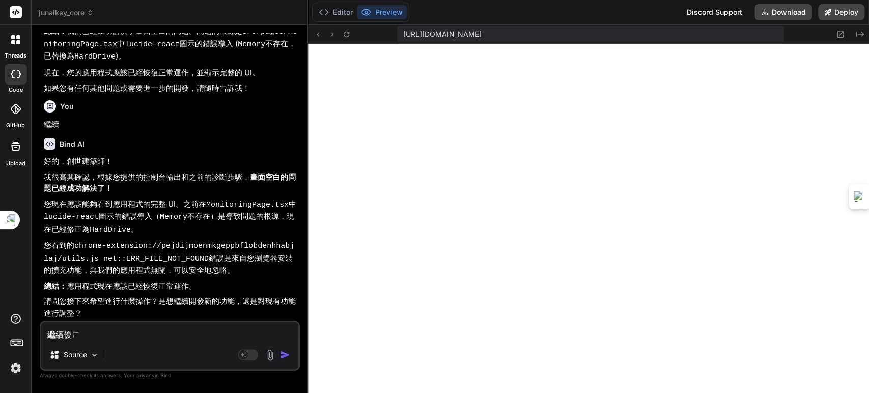
type textarea "x"
type textarea "繼續優ㄏㄨ"
type textarea "x"
type textarea "繼續優ㄌㄨ"
type textarea "x"
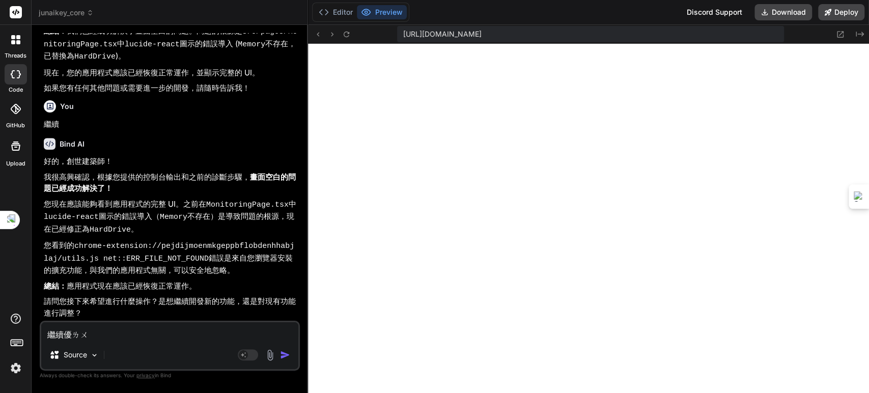
type textarea "繼續優ㄌㄨㄚ"
type textarea "x"
type textarea "繼續優ㄌㄨㄚˋ"
type textarea "x"
type textarea "繼續優ㄌㄨ"
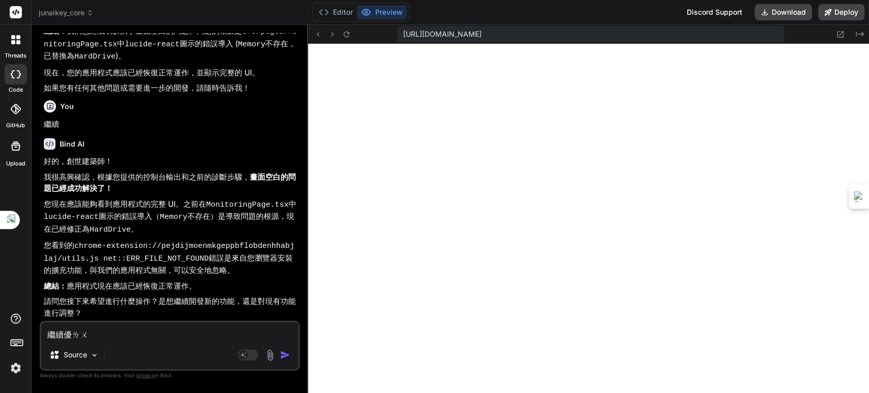
type textarea "x"
type textarea "繼續優ㄏㄨ"
type textarea "x"
type textarea "繼續優ㄏㄨㄚ"
type textarea "x"
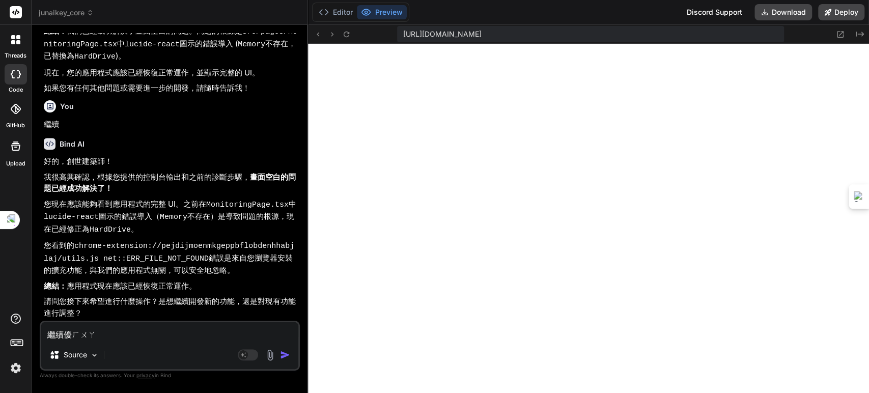
type textarea "繼續優化"
type textarea "x"
type textarea "繼續優化U"
type textarea "x"
type textarea "繼續優化UI"
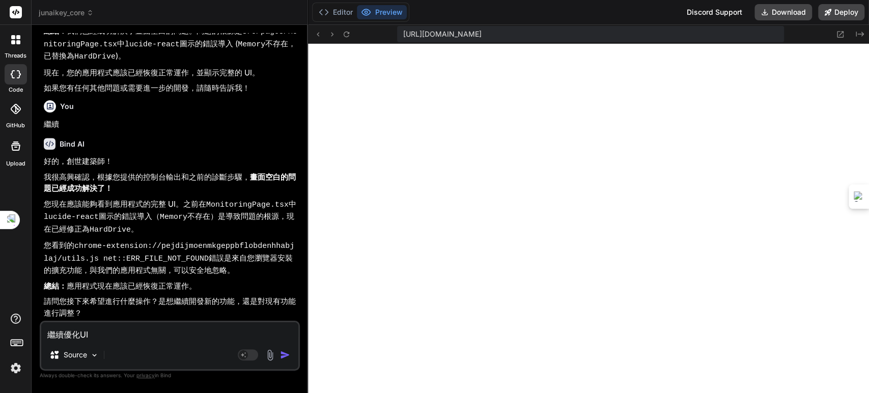
type textarea "x"
type textarea "繼續優化UIU"
type textarea "x"
type textarea "繼續優化UIUX"
type textarea "x"
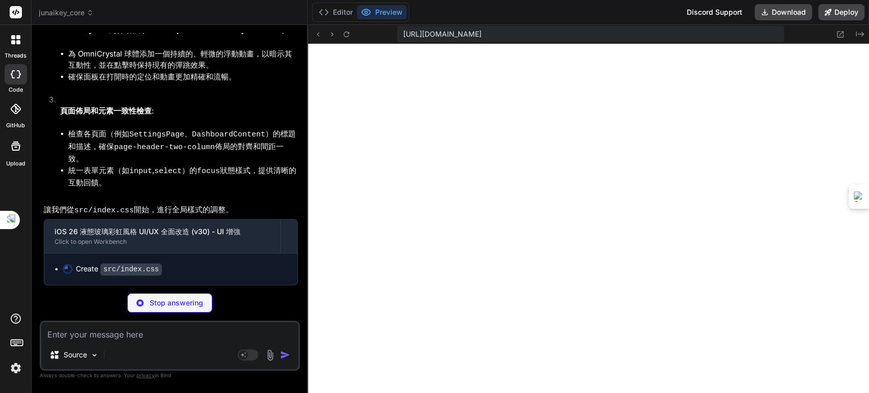
scroll to position [6194, 0]
click at [140, 333] on textarea at bounding box center [169, 331] width 257 height 18
type textarea "x"
type textarea "(--button-hover-shadow-intensity);\n}\n\n.tab-button.active {\n background-colo…"
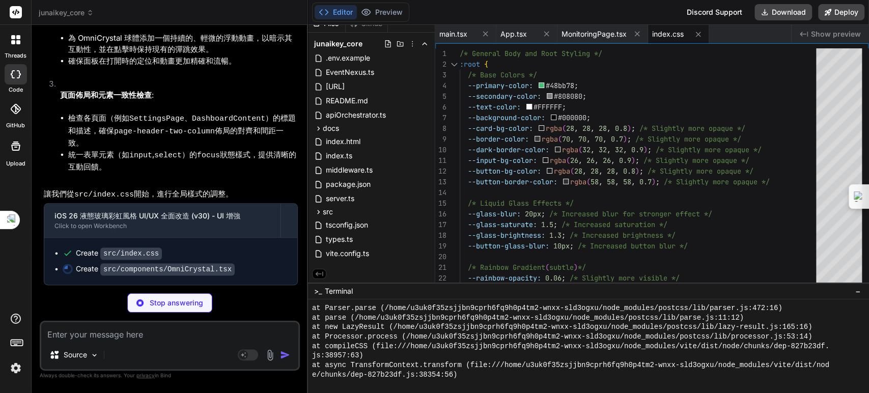
scroll to position [6209, 0]
type textarea "x"
type textarea "</AnimatePresence> </> ); }; export default OmniCrystal;"
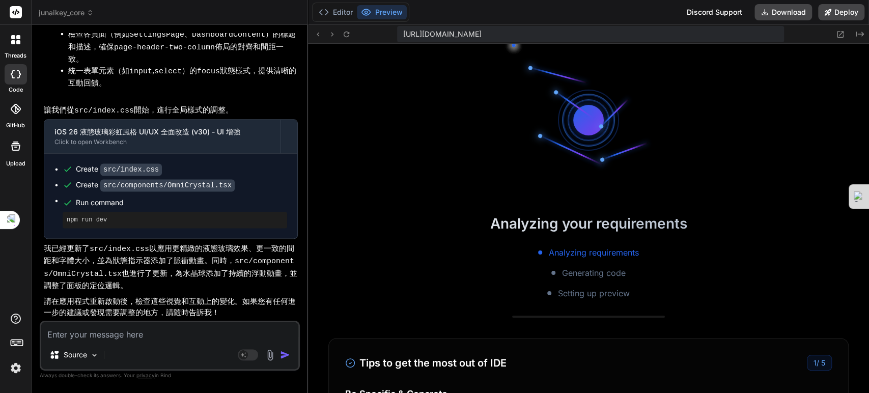
scroll to position [9507, 0]
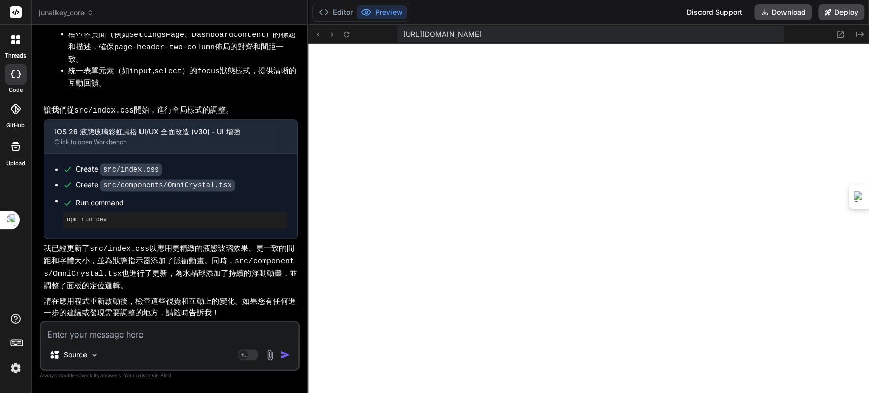
click at [150, 339] on textarea at bounding box center [169, 331] width 257 height 18
paste textarea "[plugin:vite:react-babel] /home/u3uk0f35zsjjbn9cprh6fq9h0p4tm2-wnxx-sld3ogxu/sr…"
type textarea "x"
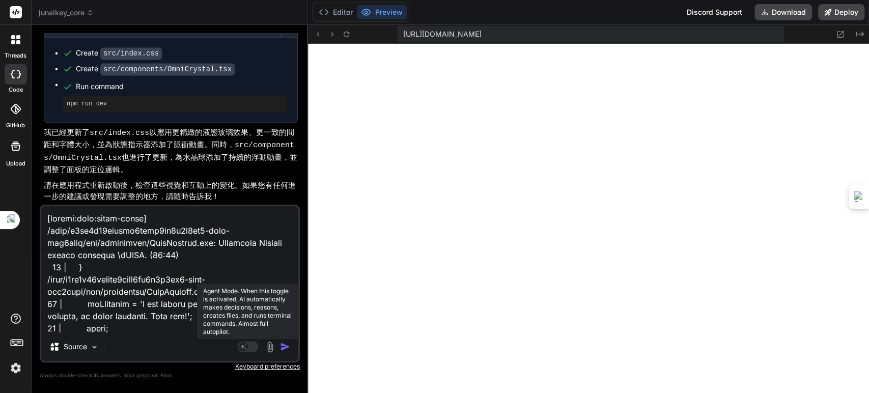
scroll to position [587, 0]
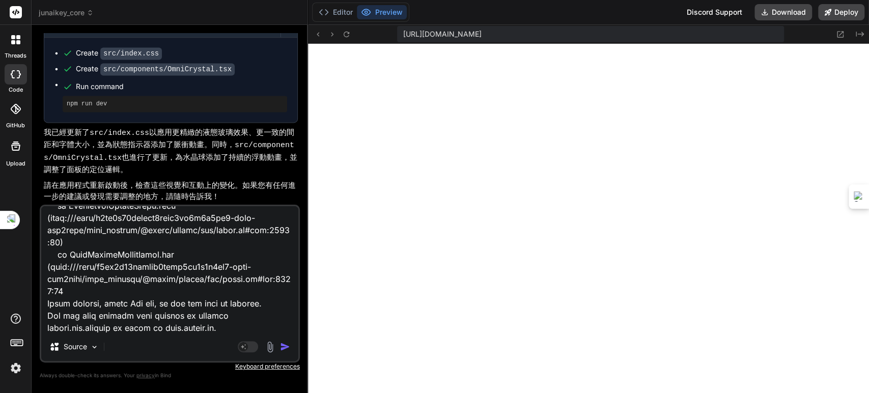
type textarea "[plugin:vite:react-babel] /home/u3uk0f35zsjjbn9cprh6fq9h0p4tm2-wnxx-sld3ogxu/sr…"
click at [287, 346] on img "button" at bounding box center [285, 347] width 10 height 10
type textarea "x"
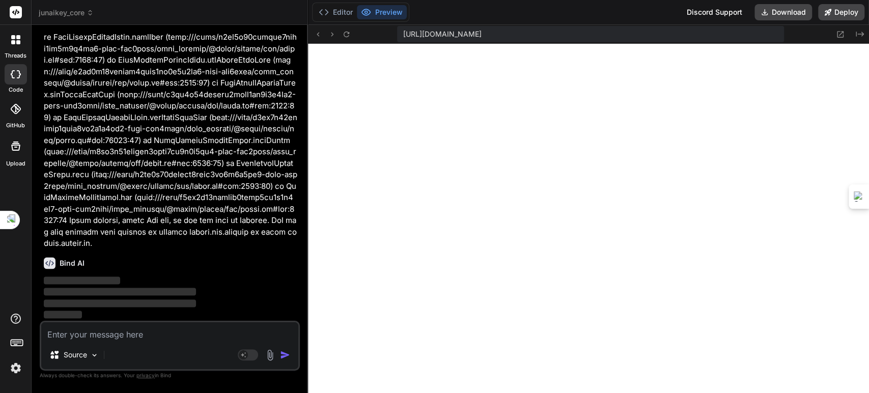
scroll to position [6751, 0]
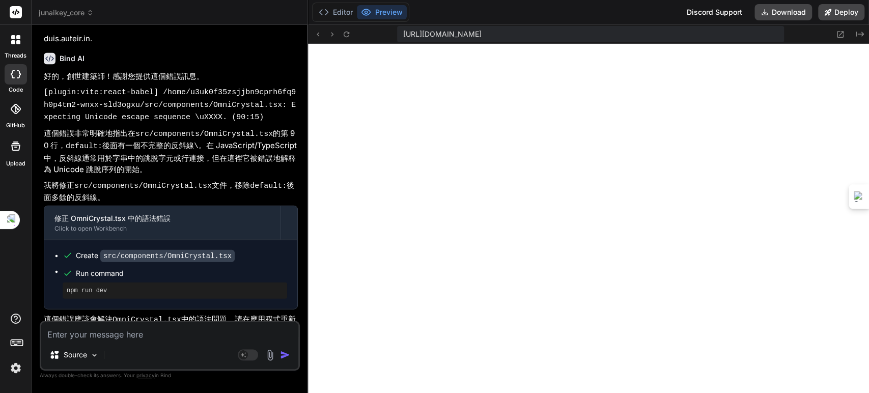
drag, startPoint x: 128, startPoint y: 336, endPoint x: 139, endPoint y: 339, distance: 11.0
click at [128, 337] on textarea at bounding box center [169, 331] width 257 height 18
paste textarea "[plugin:vite:css] [postcss] /home/u3uk0f35zsjjbn9cprh6fq9h0p4tm2-wnxx-sld3ogxu/…"
type textarea "x"
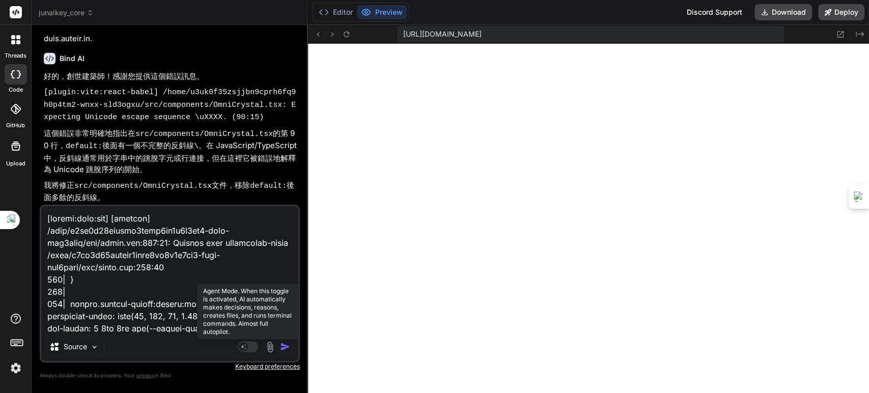
scroll to position [15904, 0]
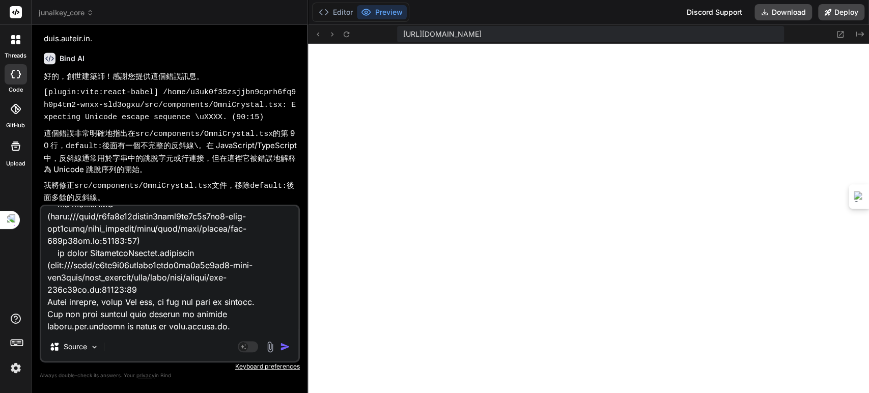
type textarea "[plugin:vite:css] [postcss] /home/u3uk0f35zsjjbn9cprh6fq9h0p4tm2-wnxx-sld3ogxu/…"
click at [283, 346] on img "button" at bounding box center [285, 347] width 10 height 10
type textarea "x"
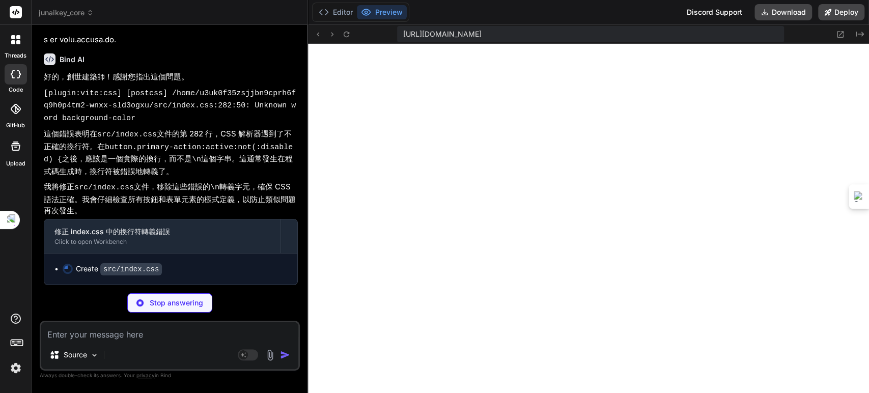
scroll to position [19484, 0]
type textarea "x"
type textarea "margin-top: 1.2rem; /* Spacing from tabs */ }"
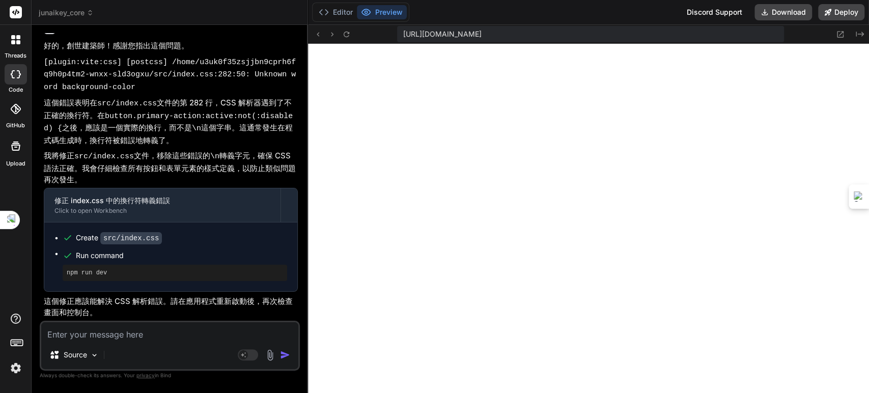
drag, startPoint x: 127, startPoint y: 336, endPoint x: 163, endPoint y: 337, distance: 36.2
click at [128, 336] on textarea at bounding box center [169, 331] width 257 height 18
type textarea "x"
type textarea "ㄘ"
type textarea "x"
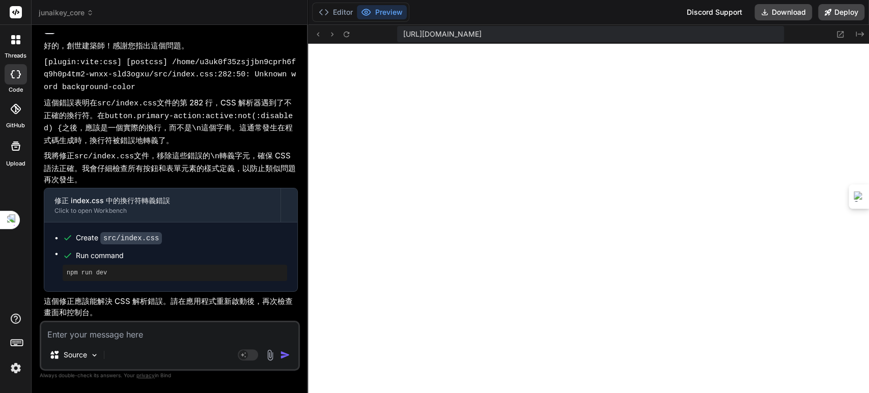
type textarea "x"
type textarea "ㄐ"
type textarea "x"
type textarea "ㄐㄛ"
type textarea "x"
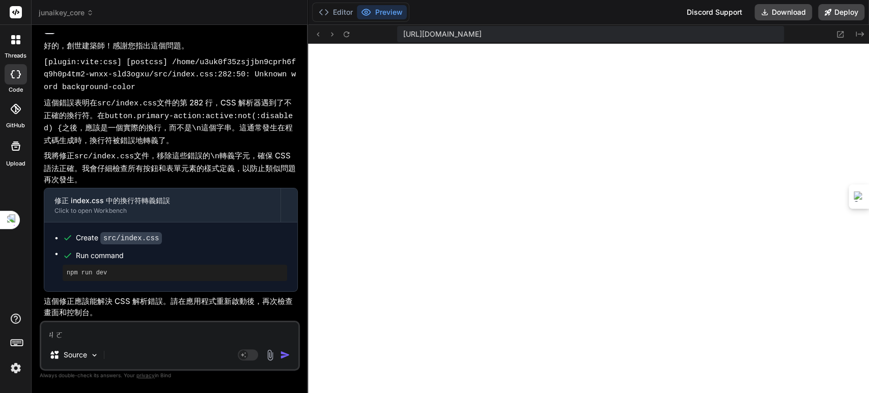
type textarea "+"
type textarea "x"
type textarea "ㄐ"
type textarea "x"
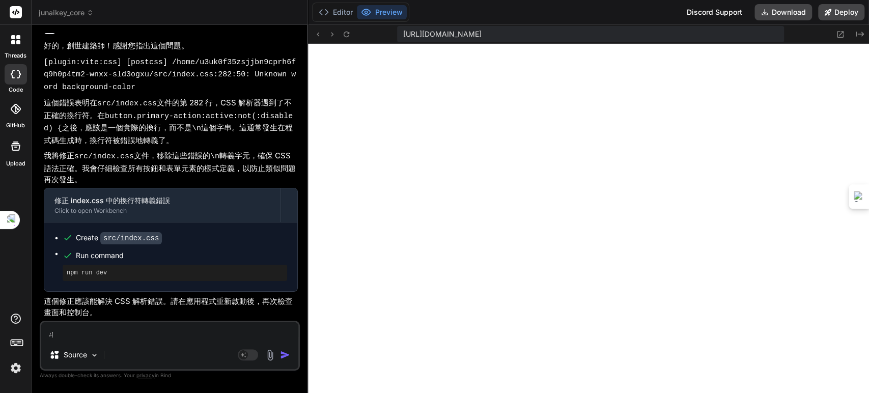
type textarea "ㄐㄧ"
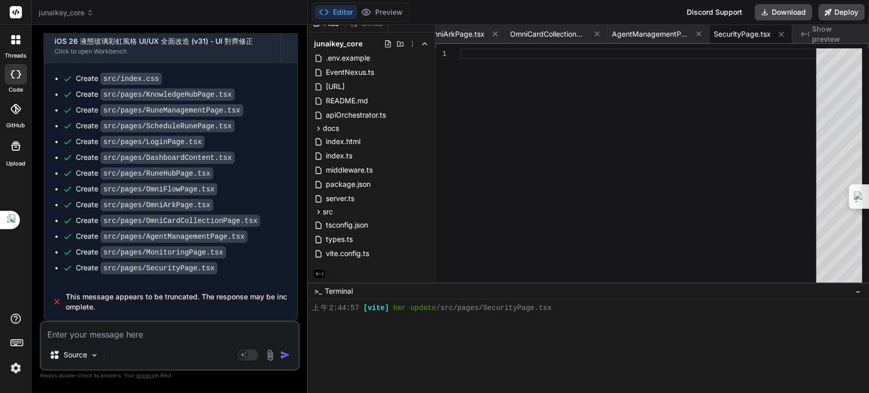
scroll to position [20157, 0]
click at [124, 333] on textarea at bounding box center [169, 331] width 257 height 18
click at [125, 331] on textarea at bounding box center [169, 331] width 257 height 18
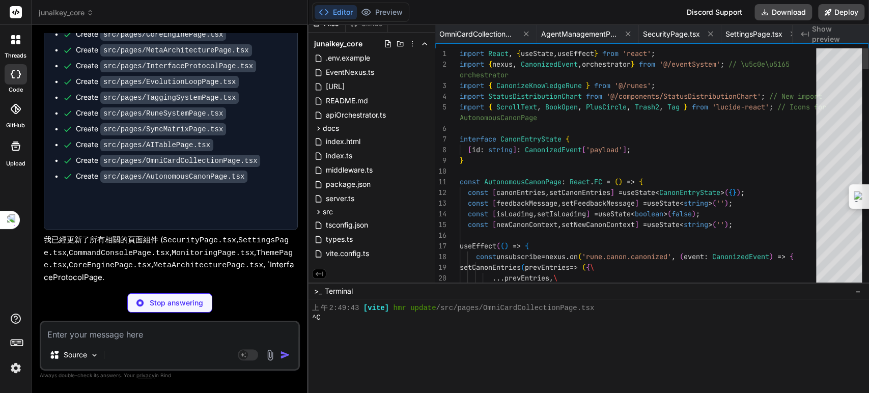
scroll to position [0, 2152]
